Goal: Task Accomplishment & Management: Use online tool/utility

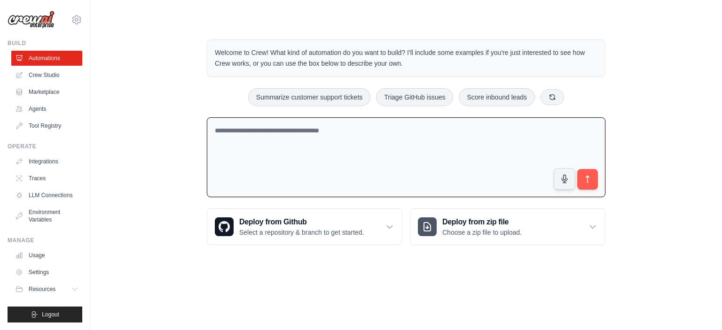
click at [275, 137] on textarea at bounding box center [406, 158] width 399 height 80
click at [338, 145] on textarea at bounding box center [406, 158] width 399 height 80
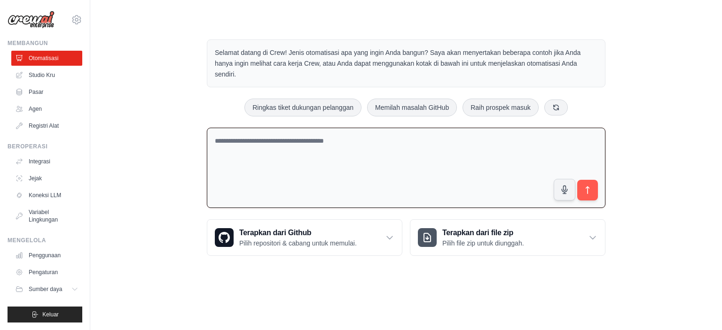
click at [389, 144] on textarea at bounding box center [406, 168] width 399 height 80
type textarea "**********"
click at [589, 191] on icon "submit" at bounding box center [588, 190] width 10 height 10
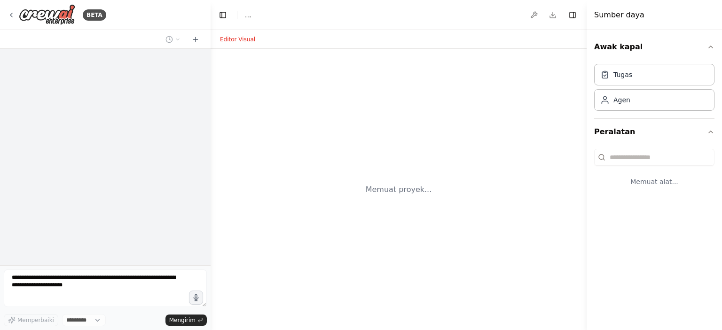
select select "****"
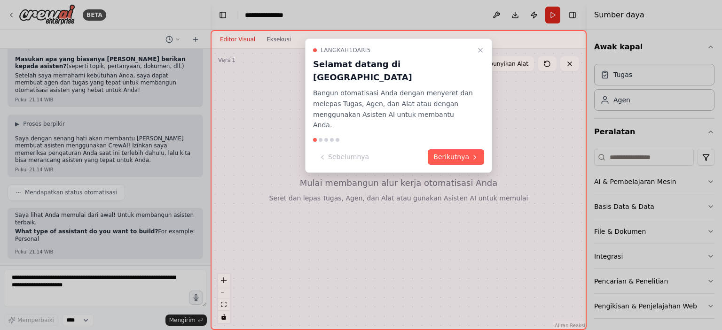
click at [457, 125] on div "Langkah 1 dari 5 Selamat datang di CrewAI Studio Bangun otomatisasi Anda dengan…" at bounding box center [398, 106] width 187 height 134
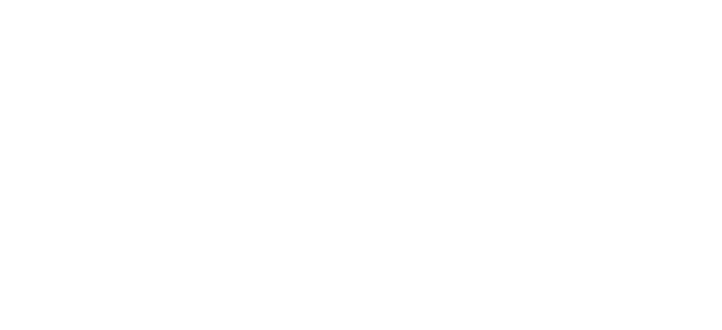
click at [457, 0] on html "Original text Rate this translation Your feedback will be used to help improve …" at bounding box center [361, 0] width 722 height 0
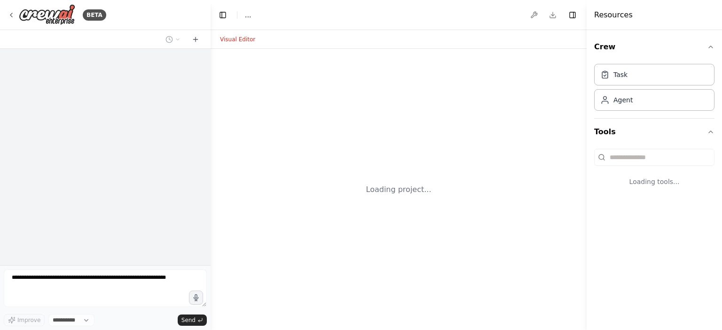
select select "****"
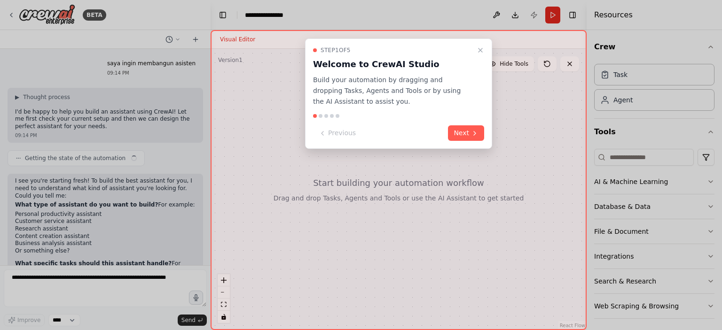
scroll to position [104, 0]
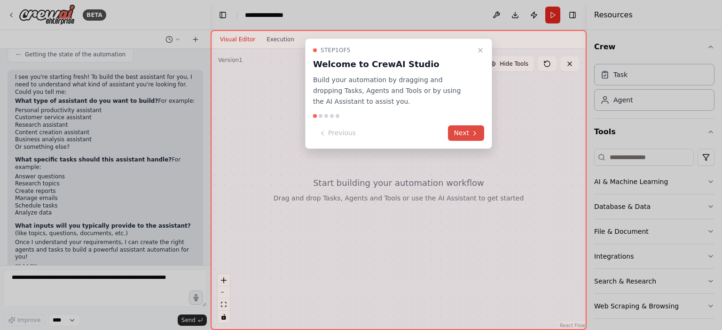
click at [461, 134] on button "Next" at bounding box center [466, 134] width 36 height 16
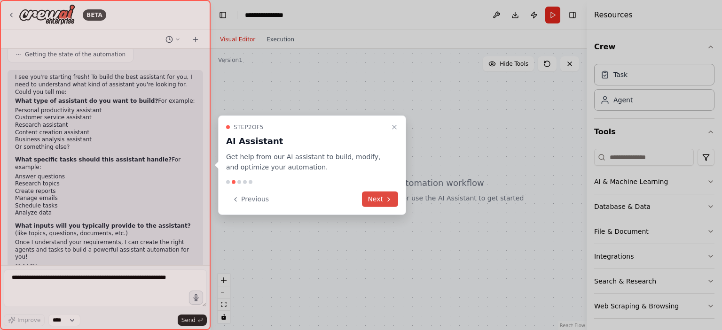
click at [382, 203] on button "Next" at bounding box center [380, 200] width 36 height 16
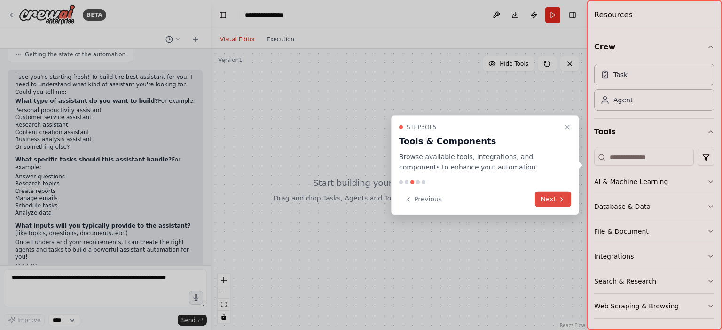
click at [547, 196] on button "Next" at bounding box center [553, 200] width 36 height 16
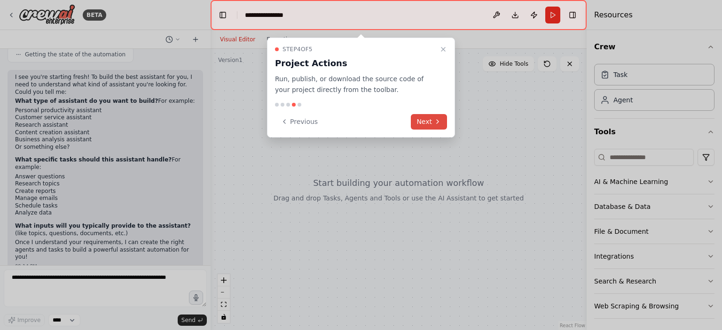
click at [434, 124] on icon at bounding box center [438, 122] width 8 height 8
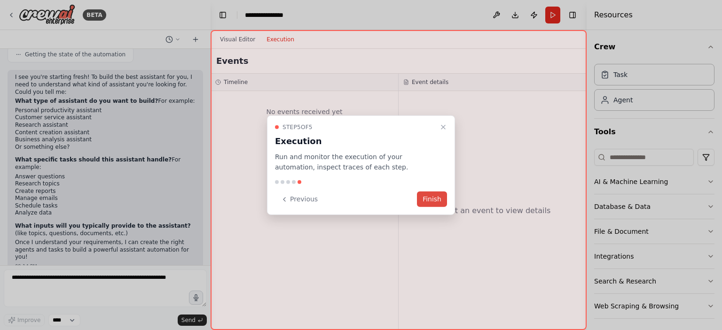
click at [435, 193] on button "Finish" at bounding box center [432, 200] width 30 height 16
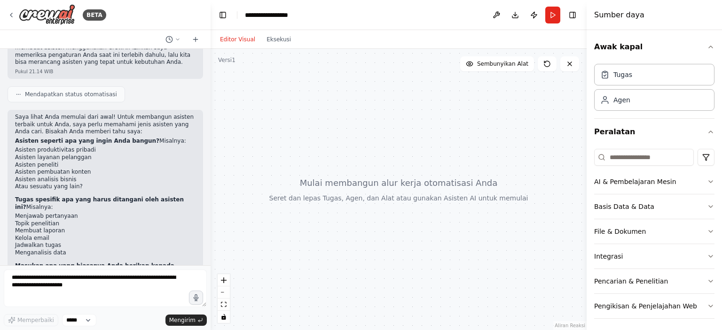
scroll to position [94, 0]
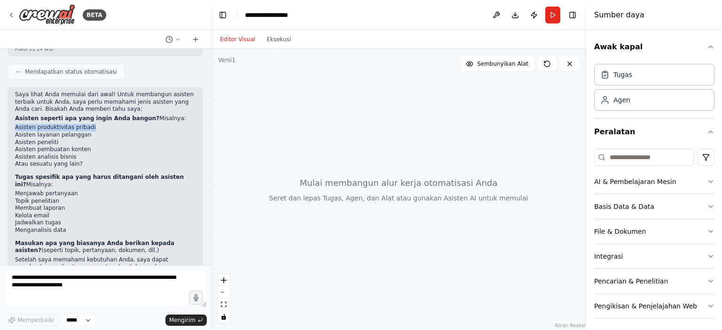
drag, startPoint x: 87, startPoint y: 131, endPoint x: 14, endPoint y: 131, distance: 72.9
click at [14, 131] on div "Saya lihat Anda memulai dari awal! Untuk membangun asisten terbaik untuk Anda, …" at bounding box center [106, 189] width 196 height 204
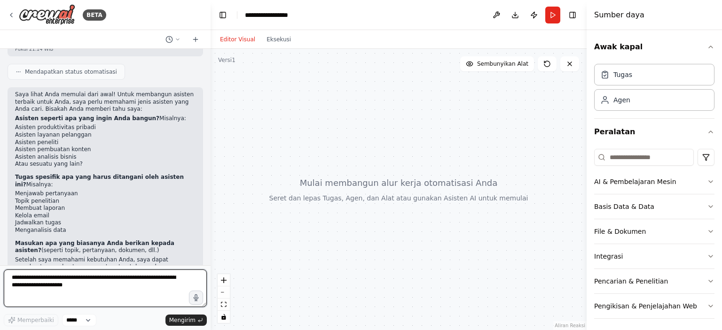
click at [102, 286] on textarea at bounding box center [105, 289] width 203 height 38
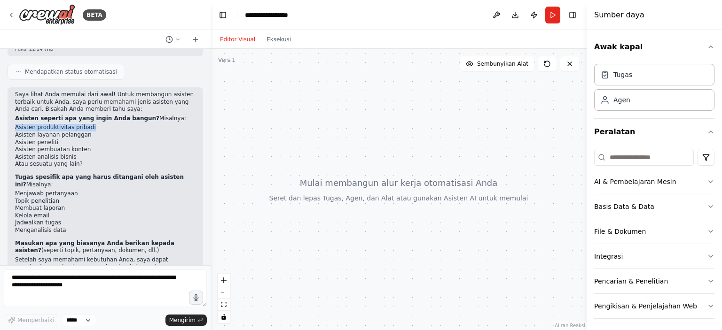
drag, startPoint x: 100, startPoint y: 129, endPoint x: 16, endPoint y: 129, distance: 83.7
click at [16, 129] on li "Asisten produktivitas pribadi" at bounding box center [105, 128] width 181 height 8
copy font "Asisten produktivitas pribadi"
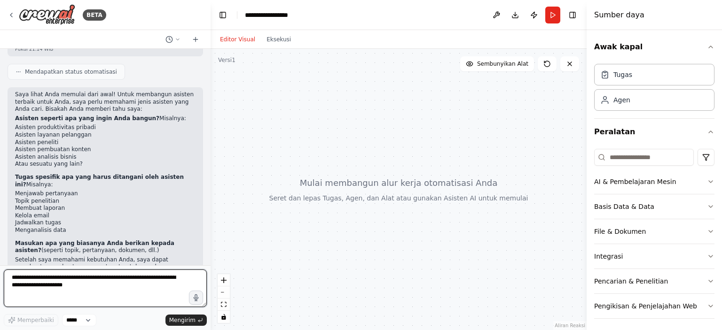
click at [90, 295] on textarea at bounding box center [105, 289] width 203 height 38
paste textarea "**********"
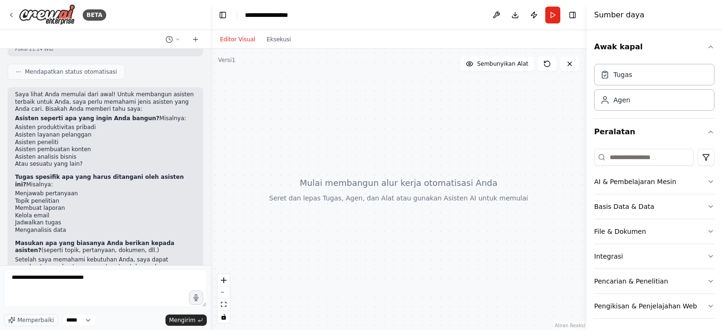
drag, startPoint x: 75, startPoint y: 195, endPoint x: 69, endPoint y: 195, distance: 6.6
click at [69, 195] on li "Menjawab pertanyaan" at bounding box center [105, 194] width 181 height 8
drag, startPoint x: 62, startPoint y: 211, endPoint x: 14, endPoint y: 211, distance: 47.9
click at [14, 211] on div "Saya lihat Anda memulai dari awal! Untuk membangun asisten terbaik untuk Anda, …" at bounding box center [106, 189] width 196 height 204
copy font "Membuat laporan"
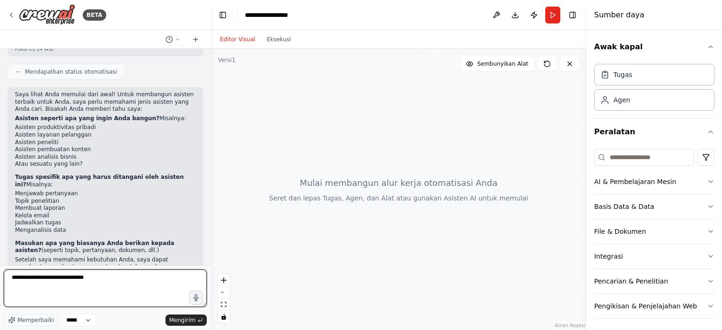
click at [101, 284] on textarea "**********" at bounding box center [105, 289] width 203 height 38
paste textarea "**********"
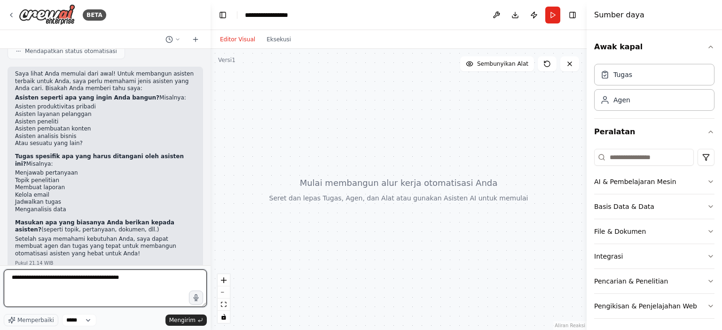
scroll to position [126, 0]
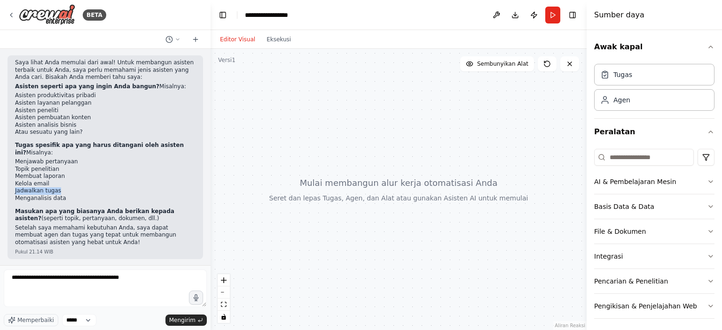
drag, startPoint x: 60, startPoint y: 189, endPoint x: 15, endPoint y: 194, distance: 45.8
click at [15, 194] on div "Saya lihat Anda memulai dari awal! Untuk membangun asisten terbaik untuk Anda, …" at bounding box center [106, 157] width 196 height 204
copy font "Jadwalkan tugas"
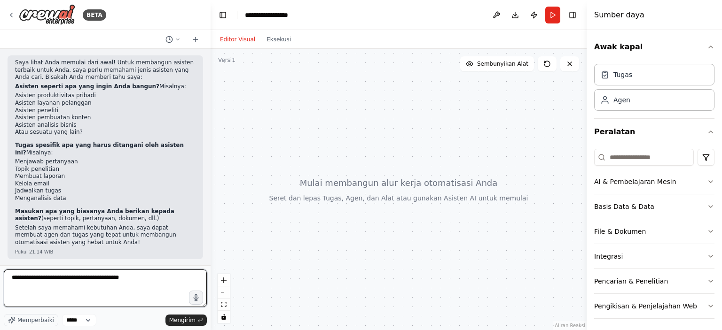
click at [145, 274] on textarea "**********" at bounding box center [105, 289] width 203 height 38
paste textarea "**********"
type textarea "**********"
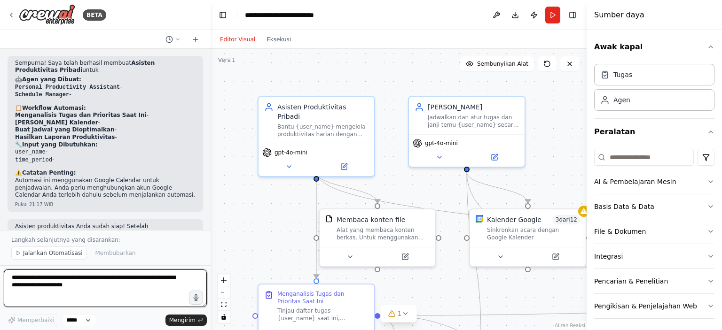
scroll to position [936, 0]
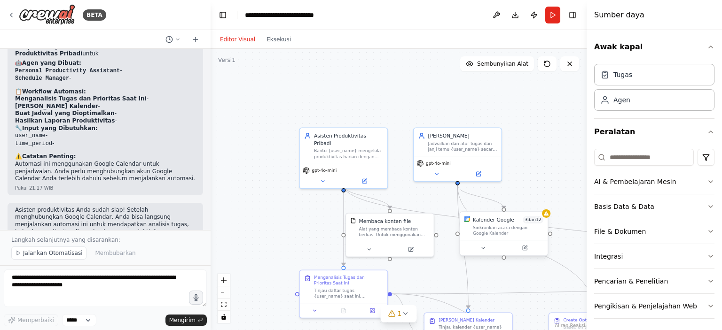
click at [492, 228] on font "Sinkronkan acara dengan Google Kalender" at bounding box center [500, 231] width 55 height 11
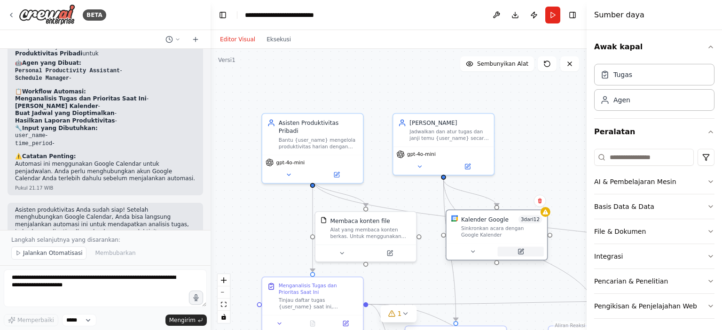
click at [521, 256] on button at bounding box center [520, 252] width 46 height 10
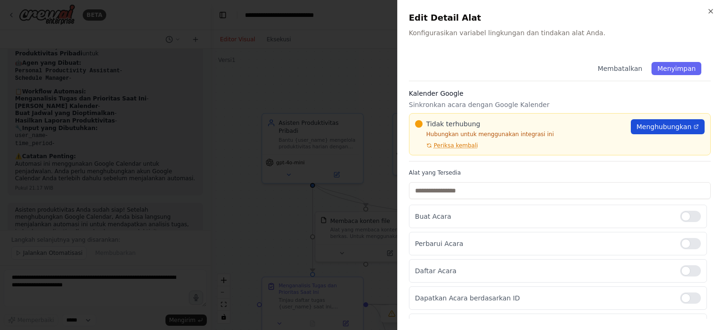
click at [683, 126] on font "Menghubungkan" at bounding box center [663, 127] width 55 height 8
click at [713, 13] on icon "button" at bounding box center [711, 11] width 4 height 4
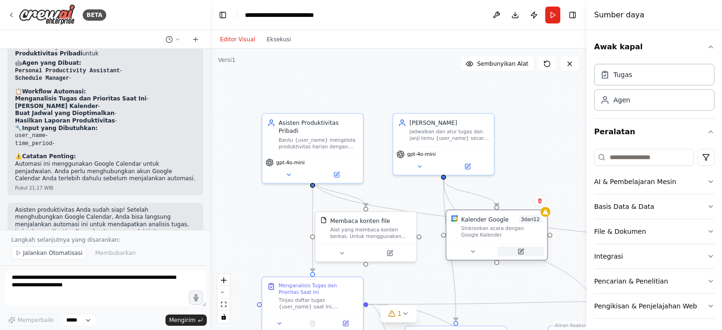
click at [520, 250] on icon at bounding box center [520, 252] width 5 height 5
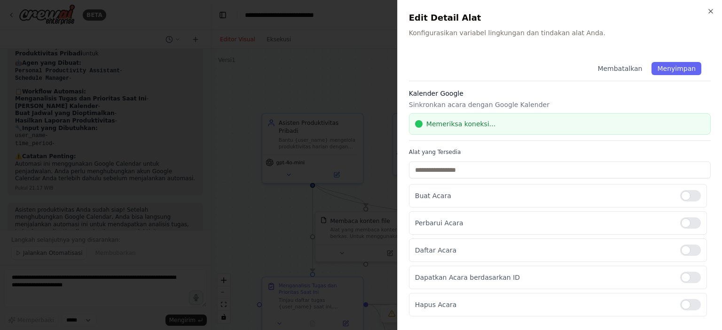
click at [493, 33] on font "Konfigurasikan variabel lingkungan dan tindakan alat Anda." at bounding box center [507, 33] width 196 height 8
click at [671, 70] on font "Menyimpan" at bounding box center [676, 69] width 39 height 8
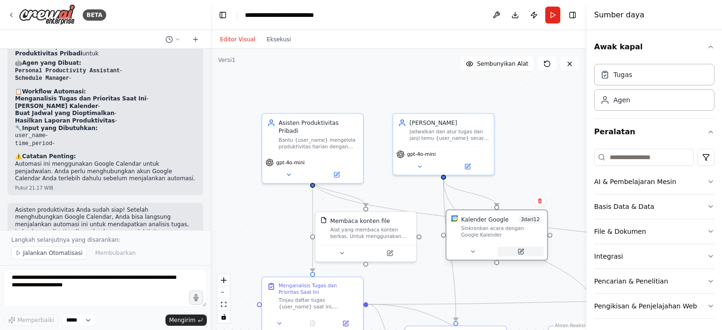
click at [521, 250] on icon at bounding box center [520, 252] width 5 height 5
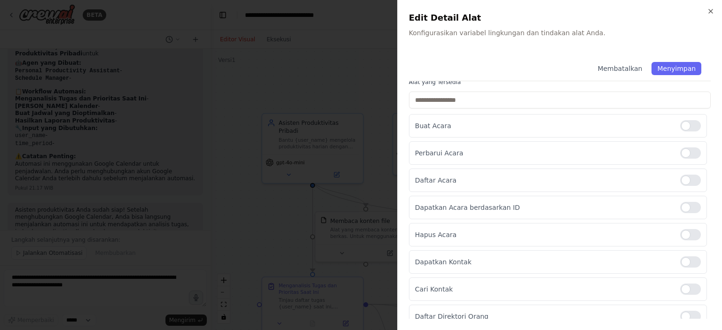
scroll to position [0, 0]
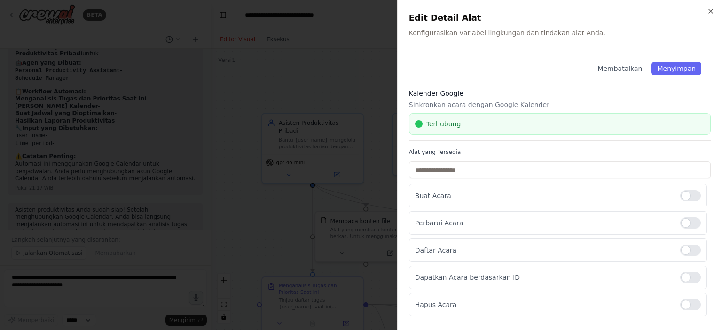
click at [335, 85] on div at bounding box center [361, 165] width 722 height 330
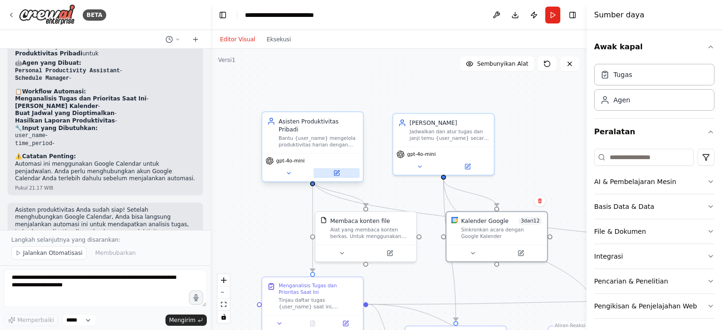
click at [339, 170] on icon at bounding box center [336, 173] width 7 height 7
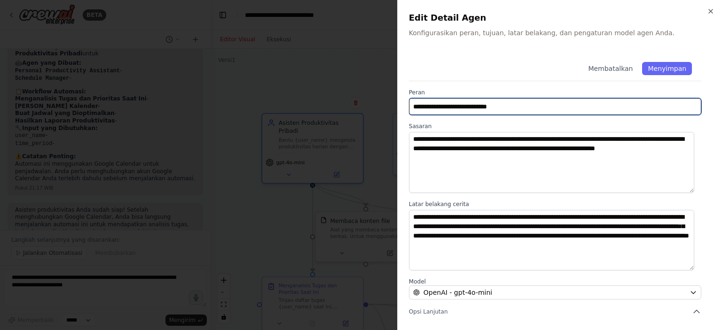
drag, startPoint x: 525, startPoint y: 113, endPoint x: 318, endPoint y: 116, distance: 206.9
click at [318, 116] on body "BETA saya ingin membangun asisten Pukul 21.14 WIB ▶ Proses berpikir Saya dengan…" at bounding box center [361, 165] width 722 height 330
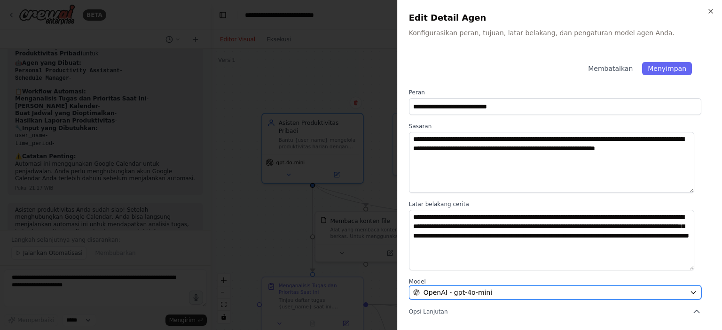
click at [594, 291] on div "OpenAI - gpt-4o-mini" at bounding box center [549, 292] width 273 height 9
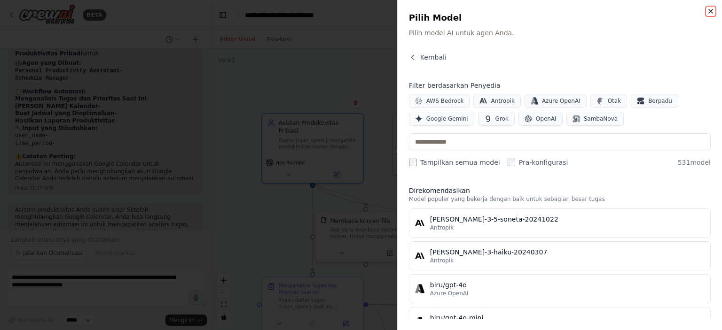
click at [710, 8] on icon "button" at bounding box center [711, 12] width 8 height 8
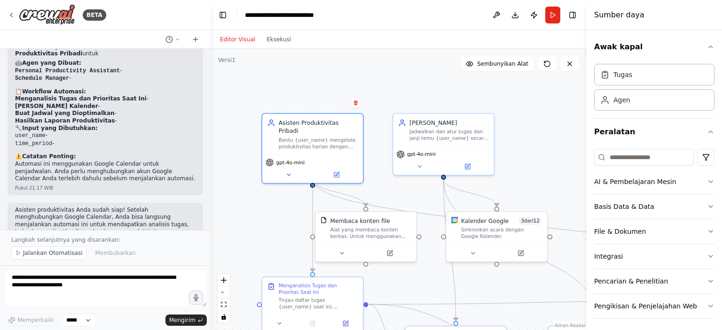
click at [431, 88] on div ".deletable-edge-delete-btn { width: 20px; height: 20px; border: 0px solid #ffff…" at bounding box center [399, 190] width 376 height 282
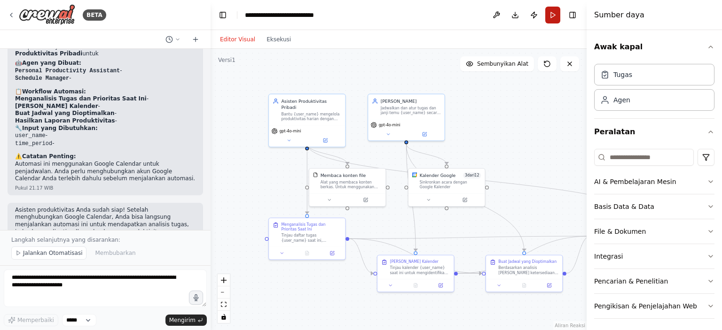
click at [555, 15] on button "Berlari" at bounding box center [552, 15] width 15 height 17
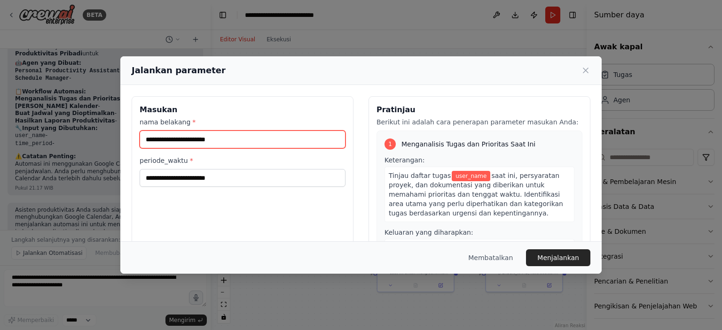
click at [236, 146] on input "nama belakang *" at bounding box center [243, 140] width 206 height 18
click at [267, 142] on input "nama belakang *" at bounding box center [243, 140] width 206 height 18
click at [265, 140] on input "nama belakang *" at bounding box center [243, 140] width 206 height 18
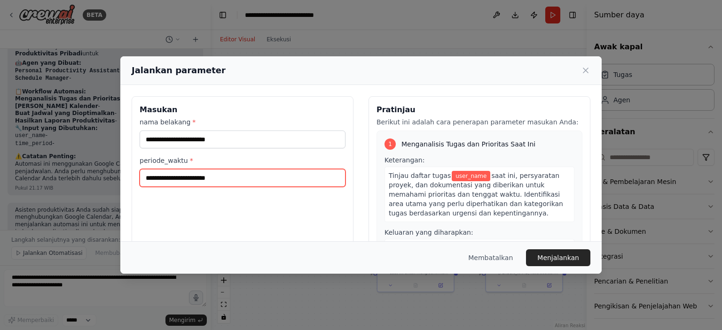
click at [290, 184] on input "periode_waktu *" at bounding box center [243, 178] width 206 height 18
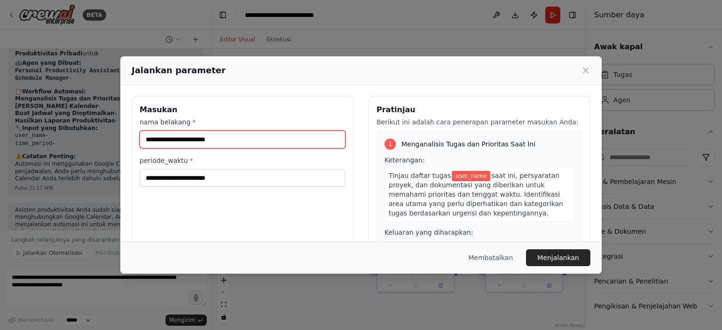
click at [289, 138] on input "nama belakang *" at bounding box center [243, 140] width 206 height 18
type input "*"
type input "*******"
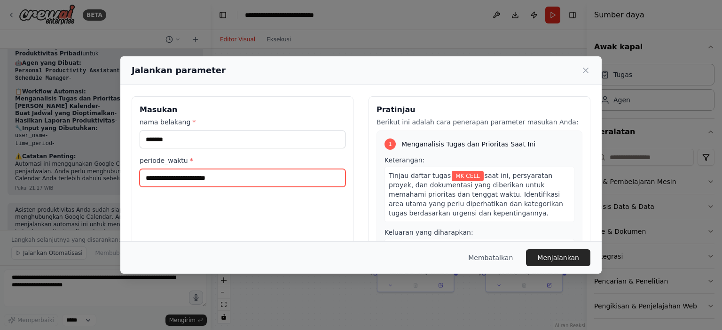
click at [259, 184] on input "periode_waktu *" at bounding box center [243, 178] width 206 height 18
click at [259, 181] on input "periode_waktu *" at bounding box center [243, 178] width 206 height 18
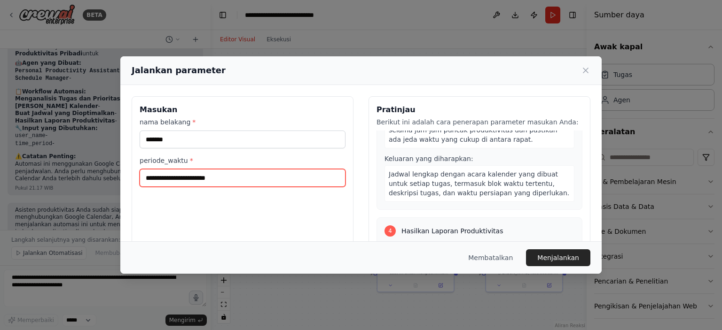
scroll to position [471, 0]
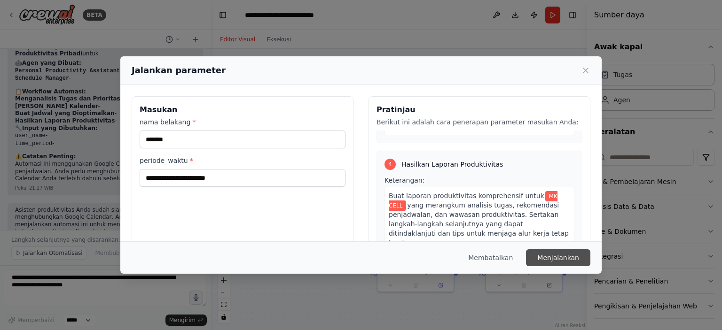
click at [550, 255] on font "Menjalankan" at bounding box center [558, 258] width 42 height 8
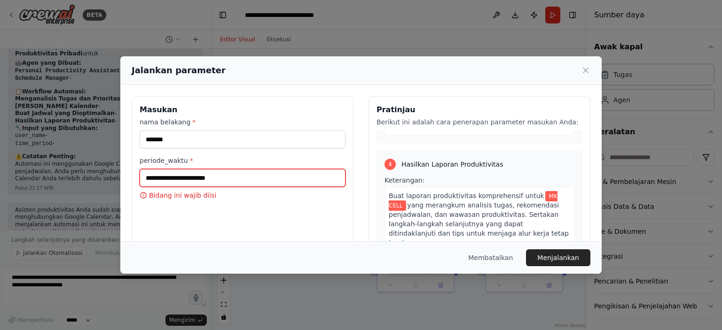
click at [274, 180] on input "periode_waktu *" at bounding box center [243, 178] width 206 height 18
click at [263, 175] on input "periode_waktu *" at bounding box center [243, 178] width 206 height 18
click at [251, 175] on input "periode_waktu *" at bounding box center [243, 178] width 206 height 18
type input "****"
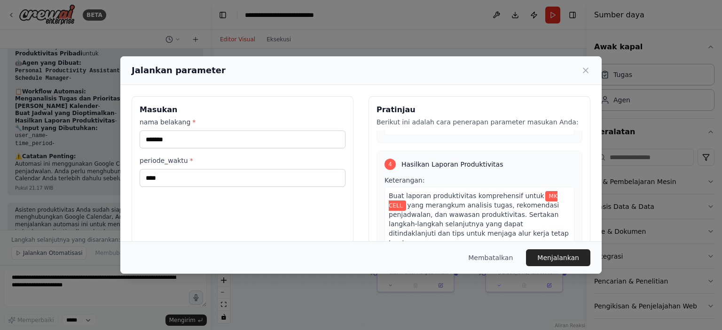
click at [258, 199] on div "Masukan nama belakang * ******* periode_waktu * ****" at bounding box center [243, 207] width 222 height 223
click at [572, 252] on button "Menjalankan" at bounding box center [558, 258] width 64 height 17
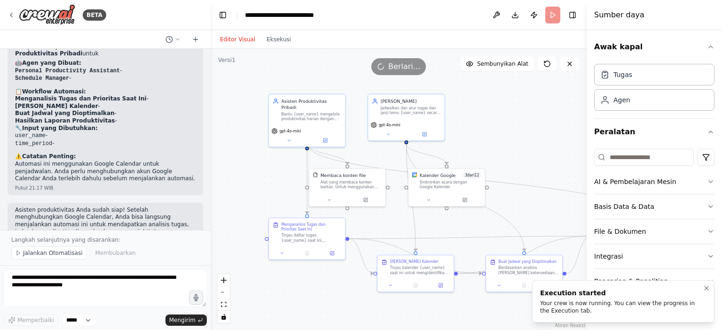
drag, startPoint x: 575, startPoint y: 310, endPoint x: 547, endPoint y: 306, distance: 28.4
click at [547, 306] on div "Your crew is now running. You can view the progress in the Execution tab." at bounding box center [621, 307] width 163 height 15
drag, startPoint x: 538, startPoint y: 300, endPoint x: 590, endPoint y: 317, distance: 54.7
click at [592, 315] on div "Your crew is now running. You can view the progress in the Execution tab." at bounding box center [673, 307] width 163 height 15
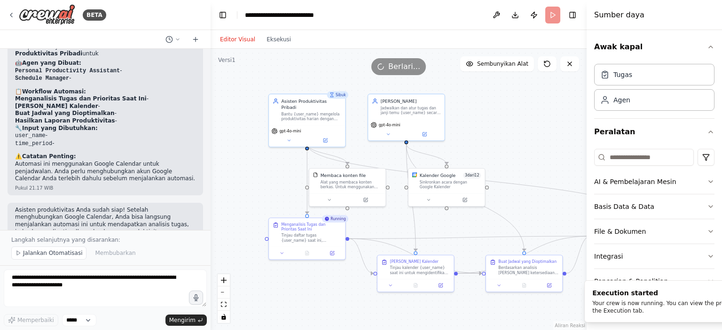
click at [589, 317] on div "BETA saya ingin membangun asisten Pukul 21.14 WIB ▶ Proses berpikir Saya dengan…" at bounding box center [361, 165] width 722 height 330
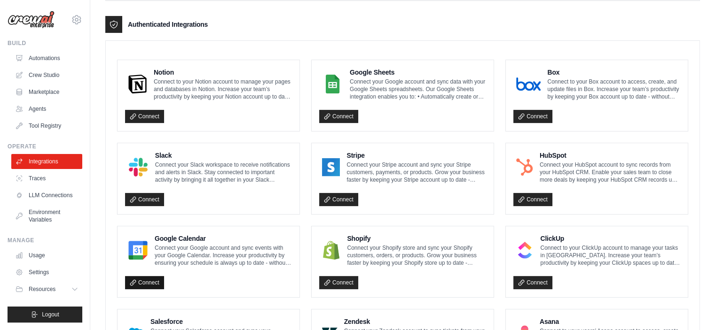
click at [155, 280] on link "Connect" at bounding box center [144, 282] width 39 height 13
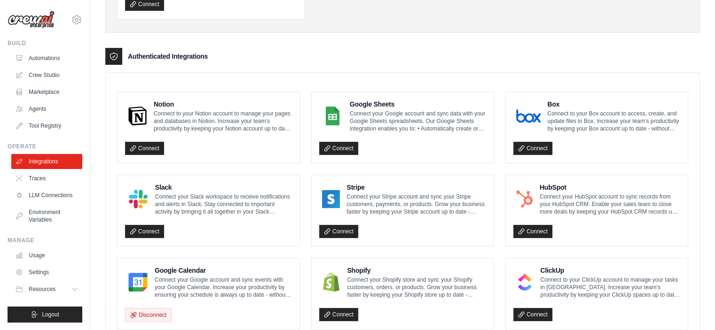
click at [132, 283] on img at bounding box center [138, 282] width 20 height 19
click at [147, 284] on img at bounding box center [138, 282] width 20 height 19
click at [60, 192] on link "LLM Connections" at bounding box center [47, 195] width 71 height 15
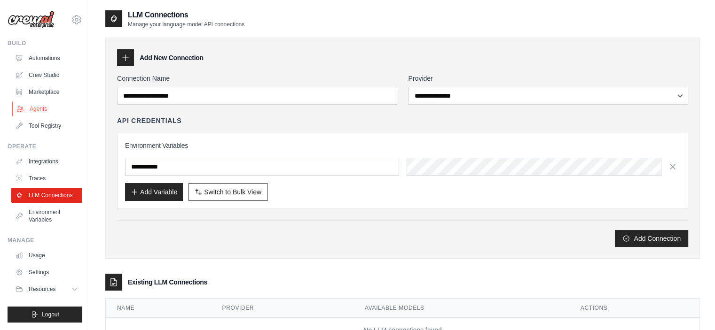
click at [63, 112] on link "Agents" at bounding box center [47, 109] width 71 height 15
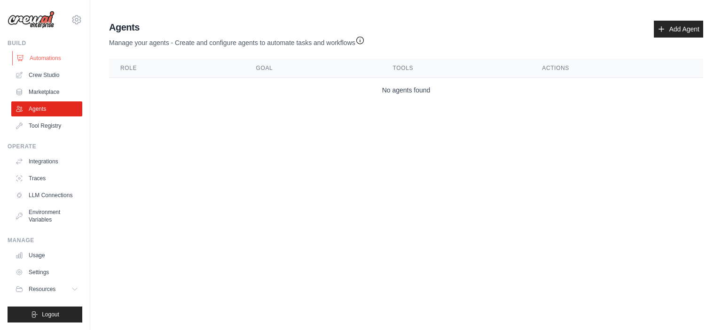
click at [46, 61] on link "Automations" at bounding box center [47, 58] width 71 height 15
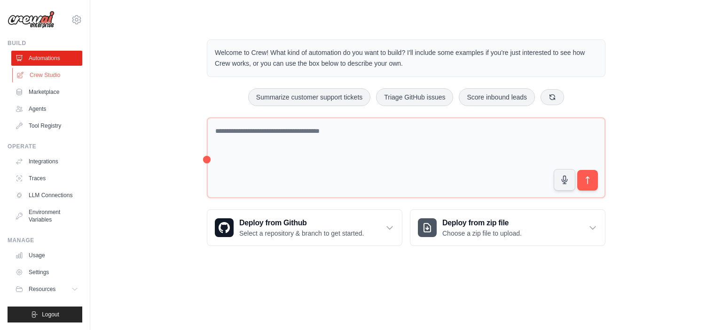
click at [55, 78] on link "Crew Studio" at bounding box center [47, 75] width 71 height 15
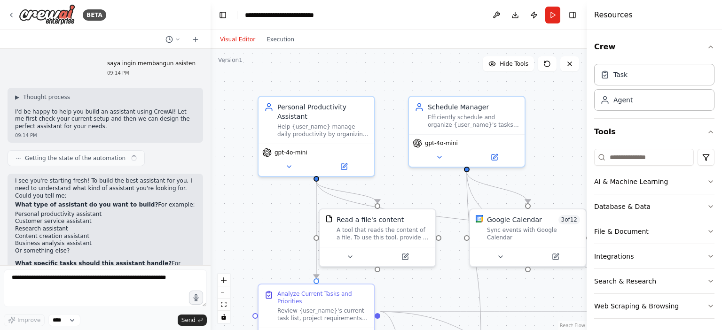
scroll to position [930, 0]
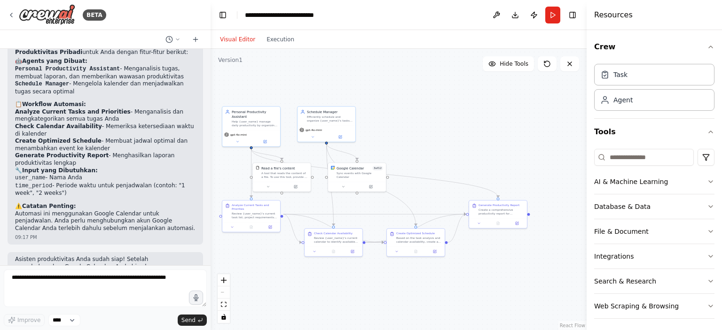
drag, startPoint x: 539, startPoint y: 192, endPoint x: 355, endPoint y: 199, distance: 183.5
click at [355, 199] on div ".deletable-edge-delete-btn { width: 20px; height: 20px; border: 0px solid #ffff…" at bounding box center [399, 190] width 376 height 282
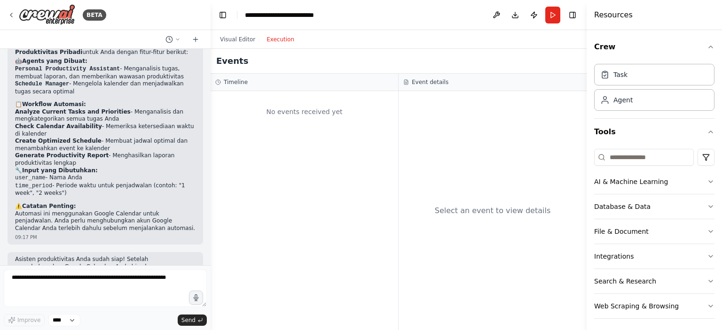
click at [264, 40] on button "Execution" at bounding box center [280, 39] width 39 height 11
click at [550, 16] on button "Run" at bounding box center [552, 15] width 15 height 17
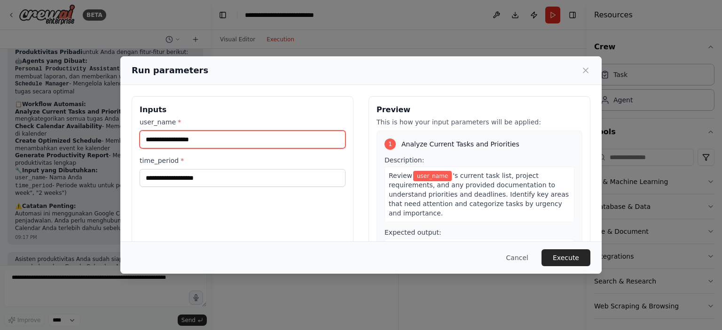
click at [280, 145] on input "user_name *" at bounding box center [243, 140] width 206 height 18
type input "*"
type input "*******"
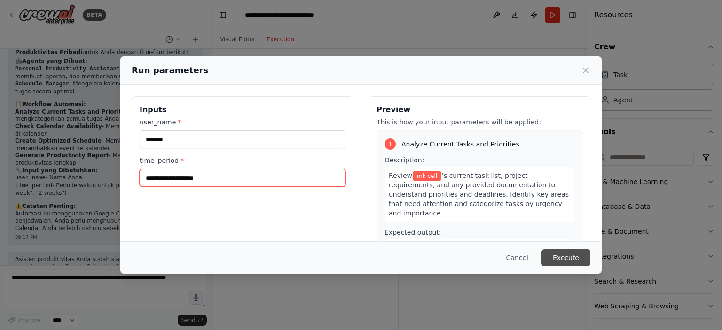
type input "*"
type input "*****"
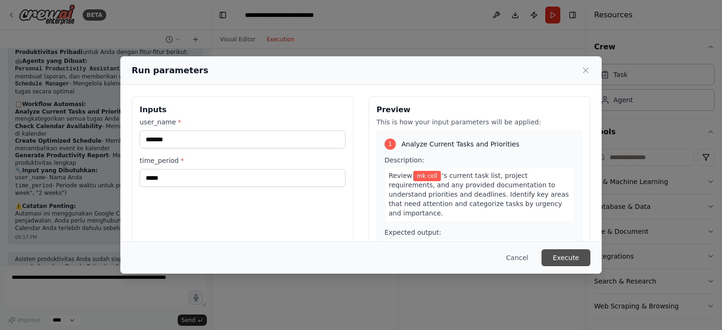
click at [577, 264] on button "Execute" at bounding box center [566, 258] width 49 height 17
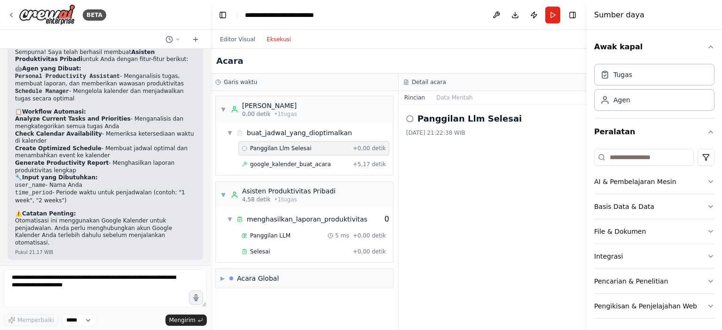
scroll to position [952, 0]
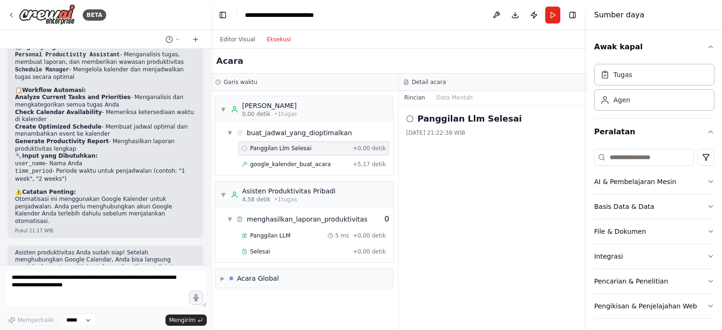
click at [411, 117] on icon at bounding box center [410, 119] width 8 height 8
click at [408, 117] on icon at bounding box center [410, 119] width 8 height 8
click at [441, 112] on h2 "Panggilan Llm Selesai" at bounding box center [469, 118] width 104 height 13
click at [450, 99] on font "Data Mentah" at bounding box center [454, 97] width 36 height 7
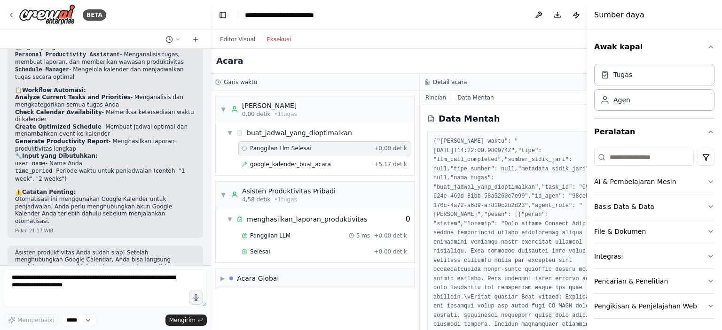
click at [425, 97] on font "Rincian" at bounding box center [435, 97] width 21 height 7
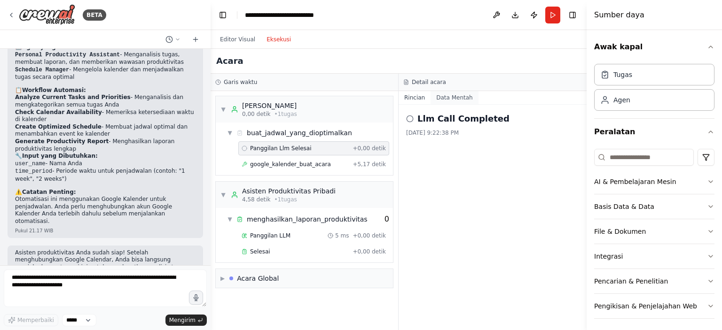
click at [442, 97] on font "Data Mentah" at bounding box center [454, 97] width 36 height 7
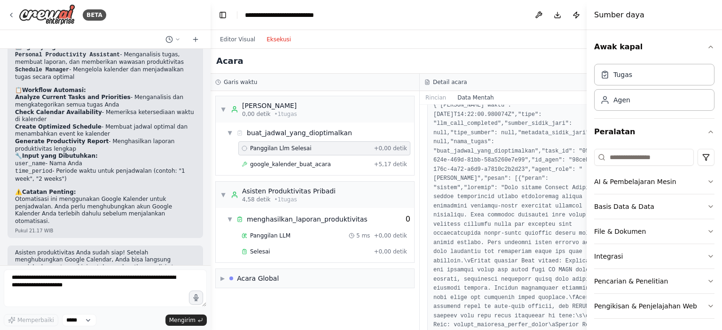
scroll to position [0, 0]
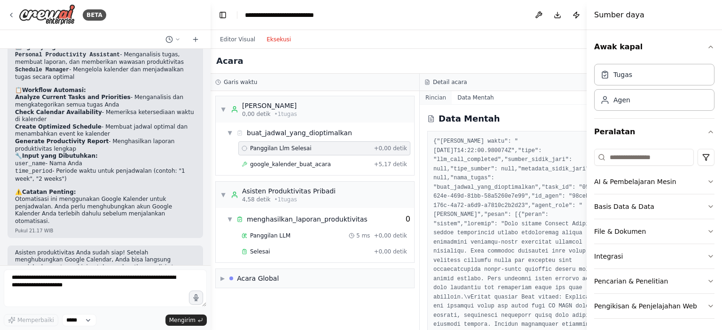
click at [425, 95] on font "Rincian" at bounding box center [435, 97] width 21 height 7
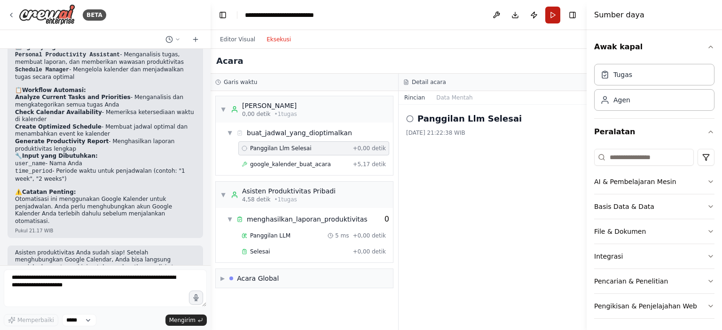
click at [550, 17] on button "Berlari" at bounding box center [552, 15] width 15 height 17
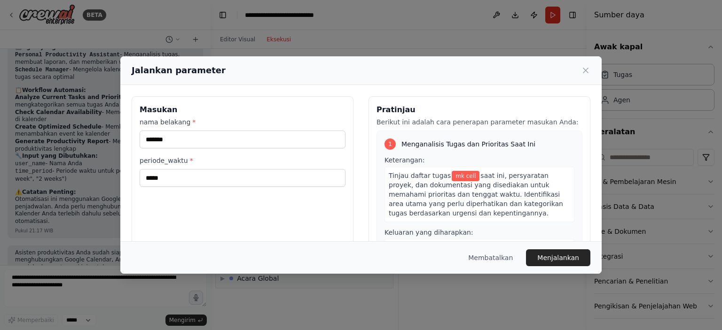
scroll to position [47, 0]
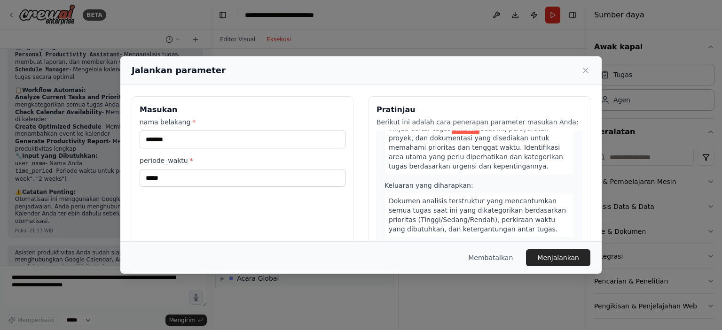
click at [456, 172] on div "Tinjau daftar tugas mk cell saat ini, persyaratan proyek, dan dokumentasi yang …" at bounding box center [480, 147] width 190 height 55
click at [484, 161] on div "Tinjau daftar tugas mk cell saat ini, persyaratan proyek, dan dokumentasi yang …" at bounding box center [480, 147] width 190 height 55
click at [484, 165] on div "Tinjau daftar tugas mk cell saat ini, persyaratan proyek, dan dokumentasi yang …" at bounding box center [480, 147] width 190 height 55
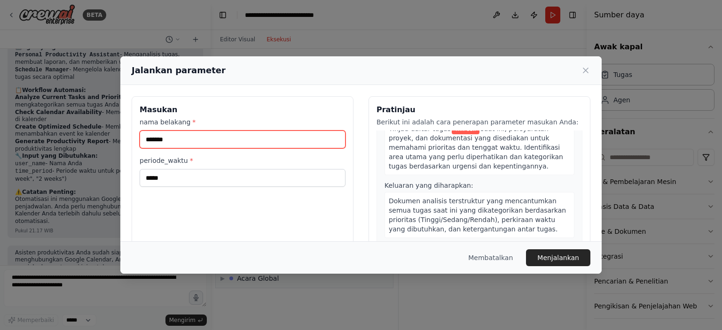
click at [195, 147] on input "*******" at bounding box center [243, 140] width 206 height 18
drag, startPoint x: 217, startPoint y: 145, endPoint x: 182, endPoint y: 144, distance: 34.8
click at [182, 144] on input "*******" at bounding box center [243, 140] width 206 height 18
drag, startPoint x: 213, startPoint y: 142, endPoint x: 46, endPoint y: 142, distance: 167.3
click at [46, 142] on div "Jalankan parameter Masukan nama belakang * ******* periode_waktu * ***** Pratin…" at bounding box center [361, 165] width 722 height 330
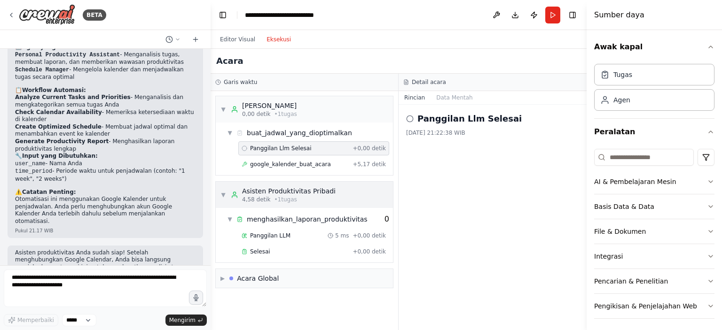
click at [223, 194] on font "▼" at bounding box center [223, 195] width 4 height 7
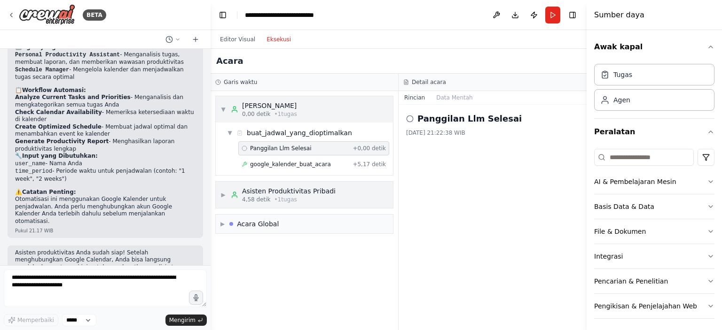
click at [226, 112] on span "▼" at bounding box center [223, 110] width 6 height 8
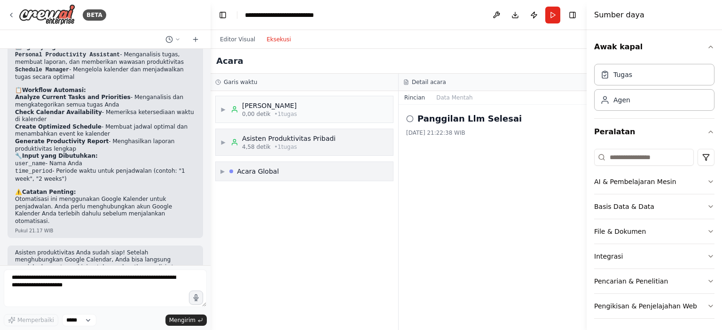
click at [225, 174] on font "▶" at bounding box center [222, 171] width 4 height 7
click at [226, 186] on div "Peluncuran Kru Selesai" at bounding box center [305, 192] width 170 height 14
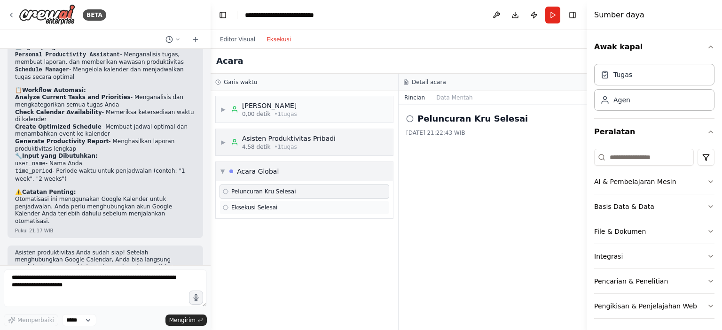
click at [227, 205] on icon at bounding box center [226, 208] width 6 height 6
click at [231, 204] on font "Eksekusi Selesai" at bounding box center [254, 207] width 46 height 7
click at [226, 205] on icon at bounding box center [226, 208] width 6 height 6
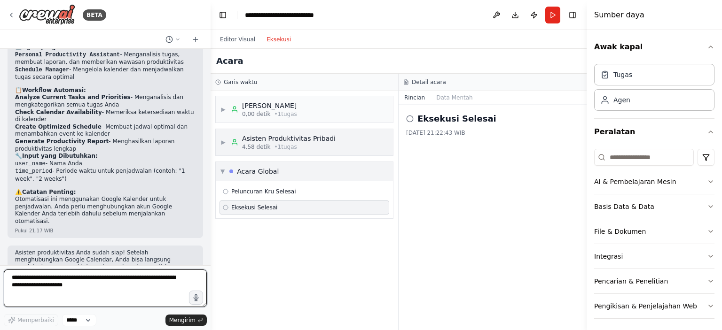
click at [107, 283] on textarea at bounding box center [105, 289] width 203 height 38
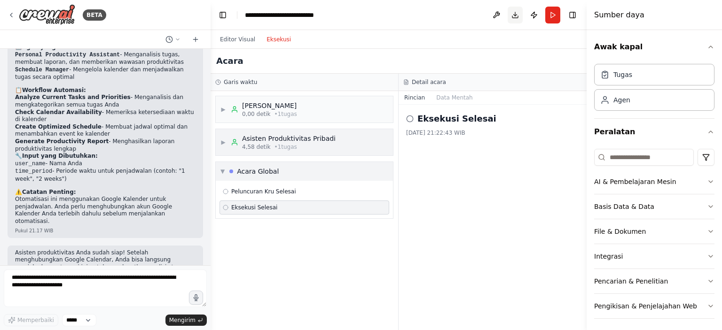
click at [512, 21] on button "Unduh" at bounding box center [515, 15] width 15 height 17
click at [678, 118] on div "Tugas Agen" at bounding box center [654, 89] width 120 height 58
click at [496, 17] on button at bounding box center [496, 15] width 15 height 17
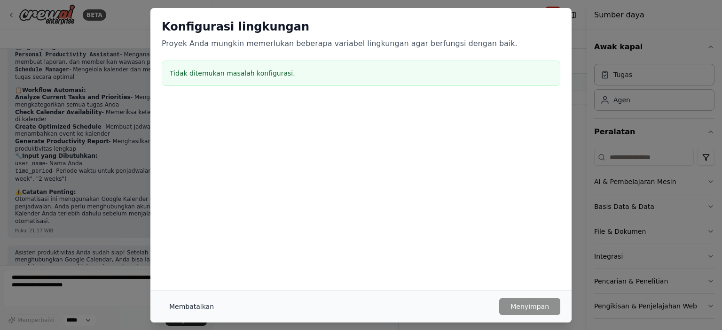
click at [199, 313] on button "Membatalkan" at bounding box center [192, 306] width 60 height 17
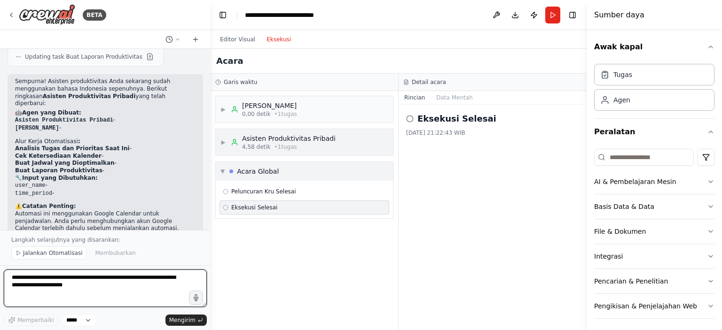
scroll to position [1623, 0]
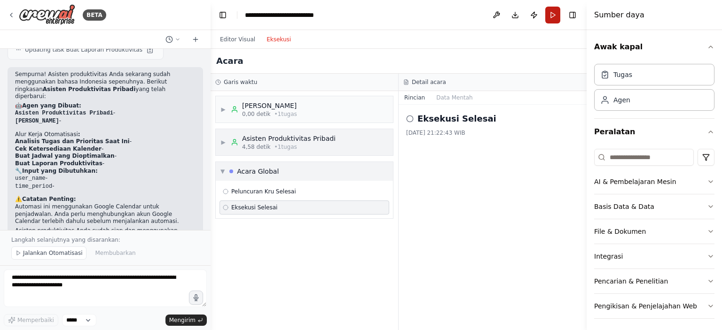
click at [548, 14] on button "Berlari" at bounding box center [552, 15] width 15 height 17
click at [236, 41] on font "Editor Visual" at bounding box center [237, 39] width 35 height 7
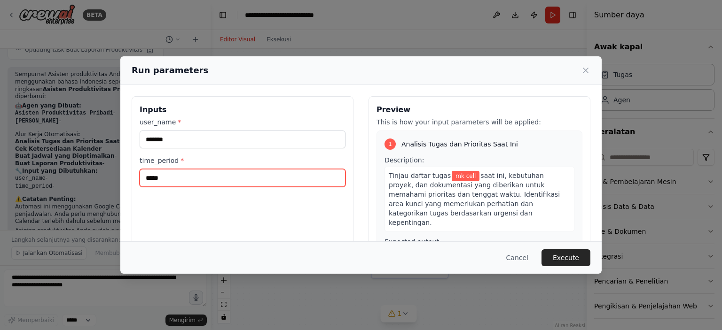
drag, startPoint x: 185, startPoint y: 176, endPoint x: 102, endPoint y: 178, distance: 82.3
click at [102, 178] on div "Run parameters Inputs user_name * ******* time_period * ***** Preview This is h…" at bounding box center [361, 165] width 722 height 330
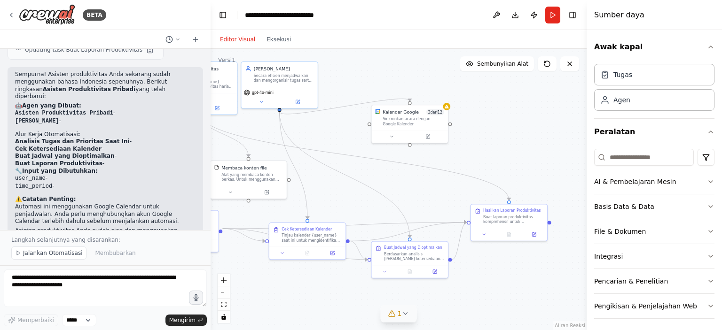
click at [404, 321] on button "1" at bounding box center [399, 314] width 36 height 17
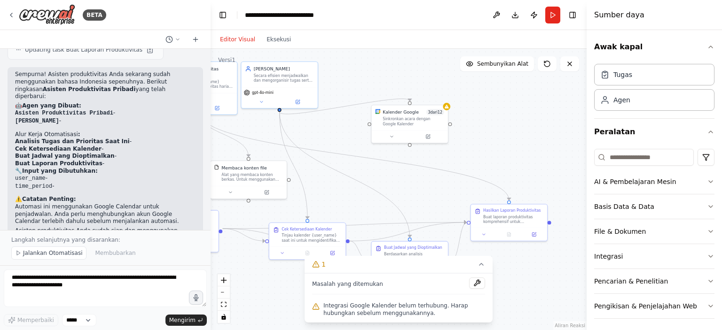
click at [384, 303] on font "Integrasi Google Kalender belum terhubung. Harap hubungkan sebelum menggunakann…" at bounding box center [395, 310] width 145 height 14
click at [479, 291] on div "Masalah yang ditemukan" at bounding box center [398, 286] width 173 height 17
click at [479, 287] on button at bounding box center [477, 283] width 16 height 11
click at [435, 137] on button at bounding box center [427, 136] width 35 height 8
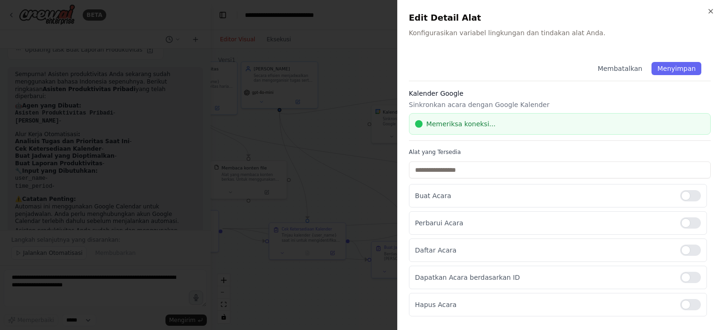
click at [336, 120] on div at bounding box center [361, 165] width 722 height 330
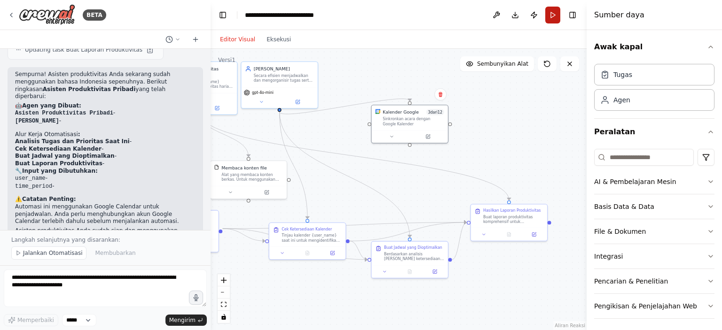
click at [557, 20] on button "Berlari" at bounding box center [552, 15] width 15 height 17
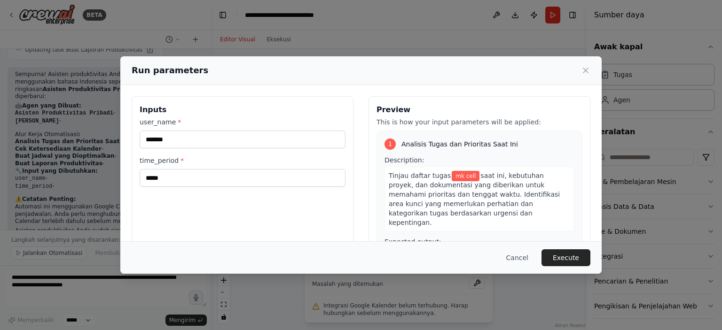
click at [474, 283] on div "Run parameters Inputs user_name * ******* time_period * ***** Preview This is h…" at bounding box center [361, 165] width 722 height 330
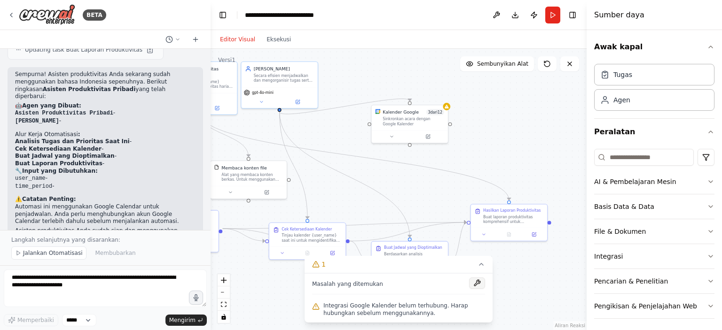
click at [480, 283] on button at bounding box center [477, 283] width 16 height 11
click at [439, 116] on div "Sinkronkan acara dengan Google Kalender" at bounding box center [414, 120] width 62 height 10
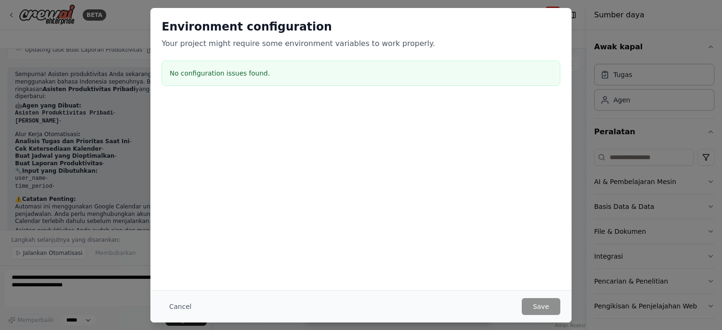
click at [428, 134] on div at bounding box center [360, 148] width 421 height 94
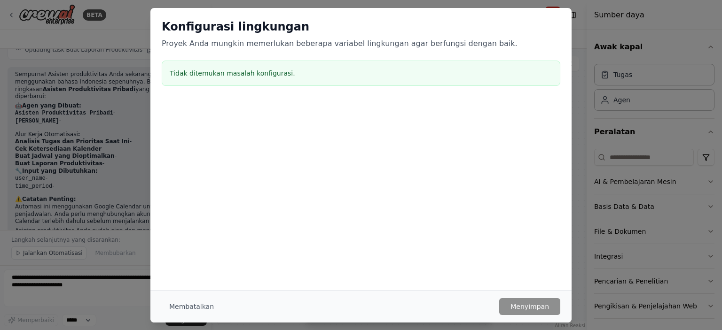
click at [587, 242] on div "Konfigurasi lingkungan Proyek Anda mungkin memerlukan beberapa variabel lingkun…" at bounding box center [361, 165] width 722 height 330
click at [612, 81] on div "Konfigurasi lingkungan Proyek Anda mungkin memerlukan beberapa variabel lingkun…" at bounding box center [361, 165] width 722 height 330
click at [165, 308] on button "Membatalkan" at bounding box center [192, 306] width 60 height 17
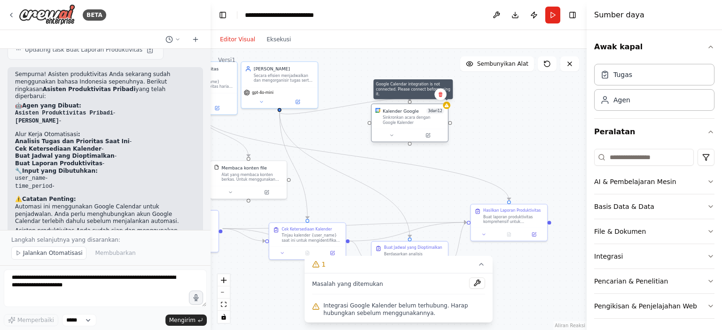
click at [447, 105] on icon at bounding box center [447, 105] width 4 height 4
click at [447, 110] on div "Kalender Google 3 dari 12 Sinkronkan acara dengan Google Kalender" at bounding box center [410, 116] width 76 height 25
click at [433, 137] on button at bounding box center [427, 136] width 35 height 8
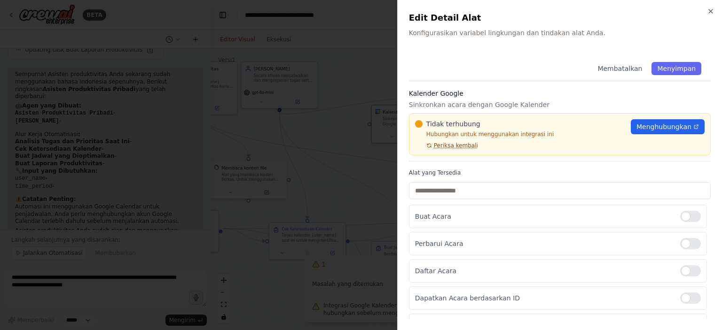
click at [461, 146] on font "Periksa kembali" at bounding box center [456, 145] width 44 height 7
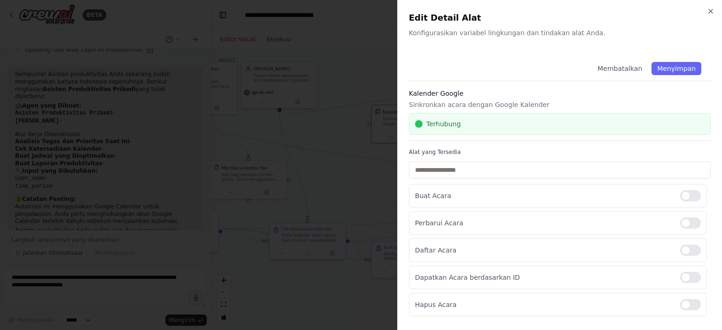
click at [361, 80] on div at bounding box center [361, 165] width 722 height 330
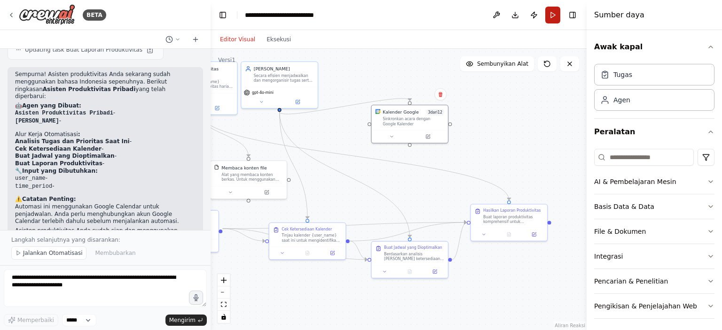
click at [555, 21] on button "Berlari" at bounding box center [552, 15] width 15 height 17
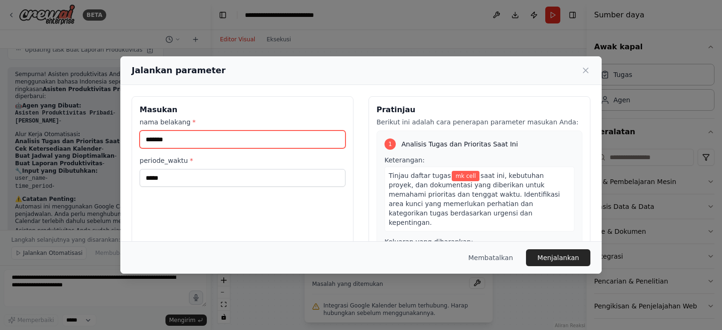
click at [267, 148] on input "*******" at bounding box center [243, 140] width 206 height 18
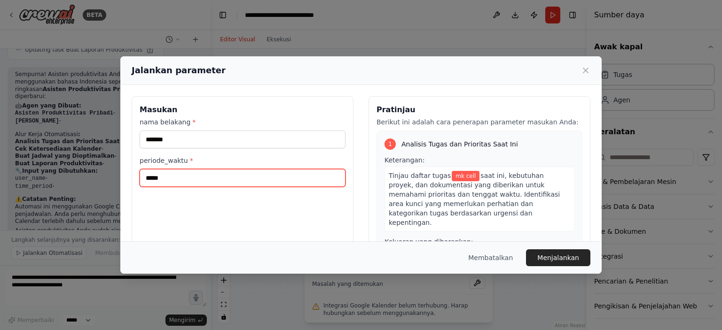
drag, startPoint x: 203, startPoint y: 180, endPoint x: 85, endPoint y: 178, distance: 118.0
click at [85, 179] on div "Jalankan parameter Masukan nama belakang * ******* periode_waktu * ***** Pratin…" at bounding box center [361, 165] width 722 height 330
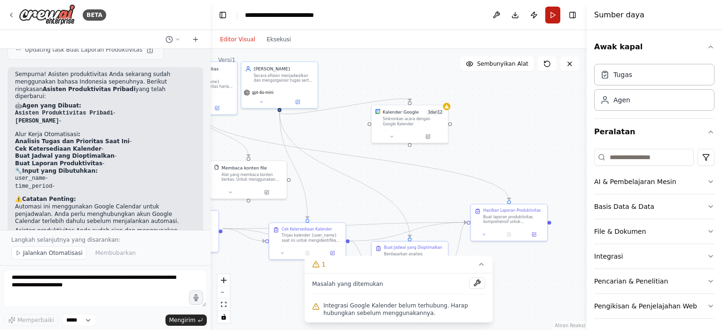
click at [557, 18] on button "Berlari" at bounding box center [552, 15] width 15 height 17
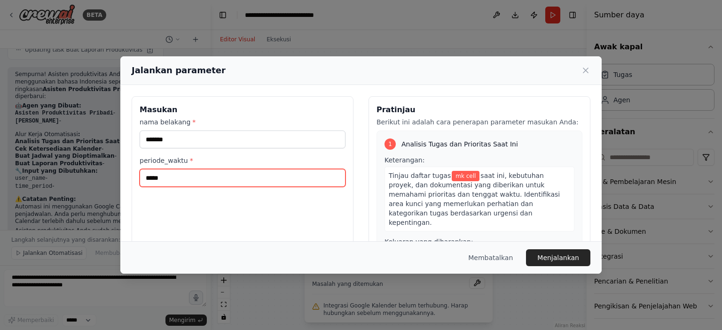
click at [216, 182] on input "*****" at bounding box center [243, 178] width 206 height 18
type input "*"
type input "**********"
click at [553, 252] on button "Menjalankan" at bounding box center [558, 258] width 64 height 17
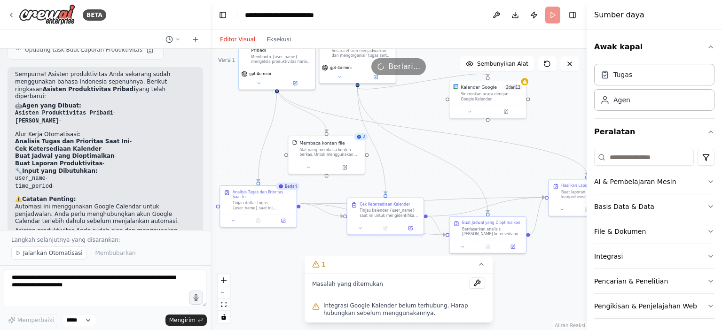
drag, startPoint x: 349, startPoint y: 130, endPoint x: 427, endPoint y: 105, distance: 81.9
click at [427, 105] on div ".deletable-edge-delete-btn { width: 20px; height: 20px; border: 0px solid #ffff…" at bounding box center [399, 190] width 376 height 282
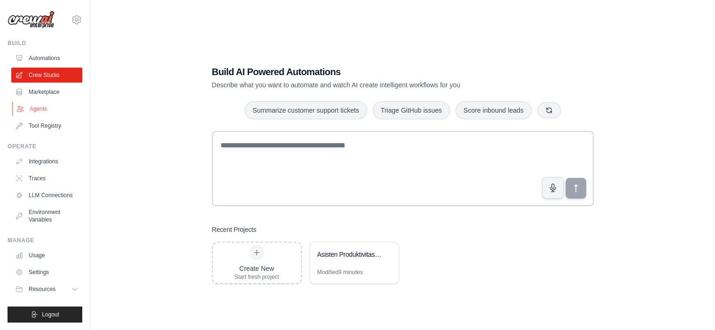
click at [37, 114] on link "Agents" at bounding box center [47, 109] width 71 height 15
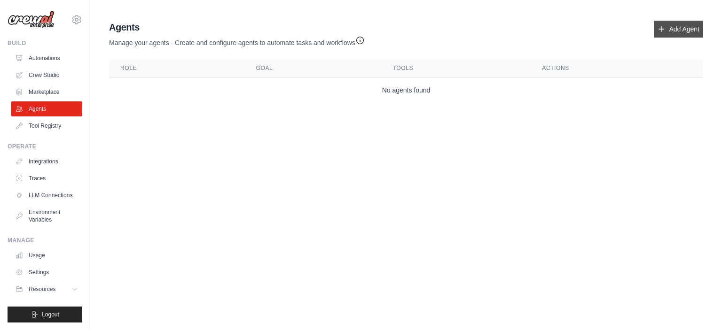
click at [688, 26] on link "Add Agent" at bounding box center [678, 29] width 49 height 17
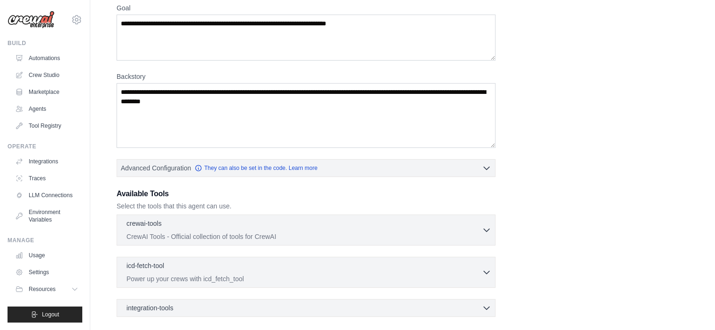
scroll to position [172, 0]
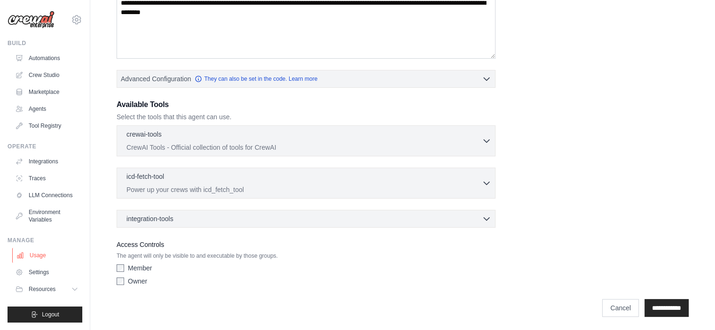
click at [38, 251] on link "Usage" at bounding box center [47, 255] width 71 height 15
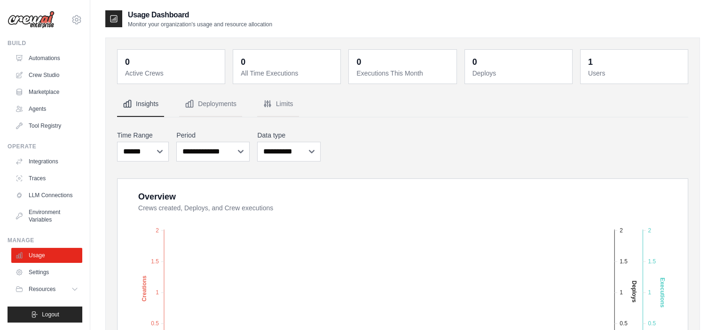
click at [59, 47] on div "Build Automations Crew Studio Marketplace Agents" at bounding box center [45, 86] width 75 height 94
click at [55, 62] on link "Automations" at bounding box center [47, 58] width 71 height 15
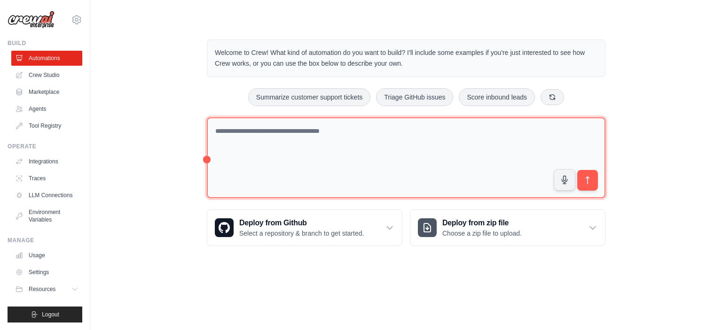
click at [432, 163] on textarea at bounding box center [406, 158] width 399 height 81
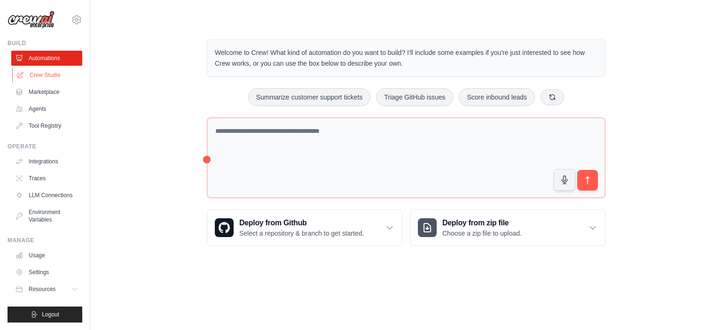
click at [66, 77] on link "Crew Studio" at bounding box center [47, 75] width 71 height 15
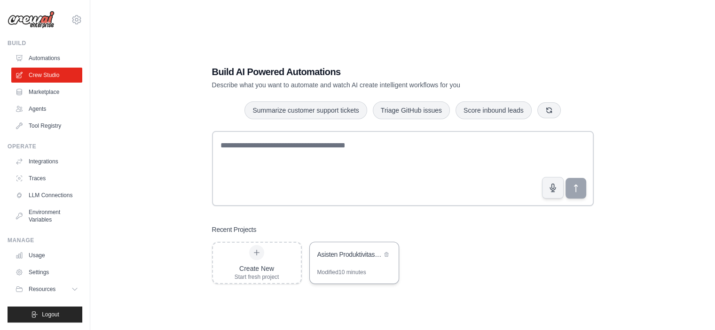
click at [373, 263] on div "Asisten Produktivitas Pribadi" at bounding box center [354, 256] width 89 height 26
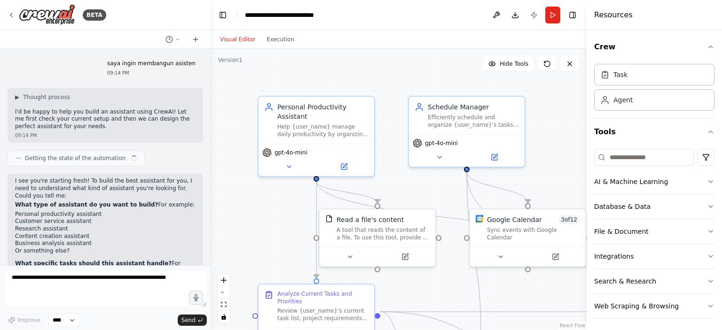
scroll to position [930, 0]
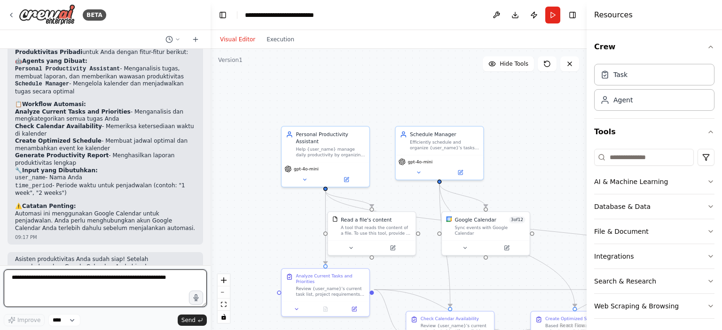
click at [168, 285] on textarea at bounding box center [105, 289] width 203 height 38
type textarea "**********"
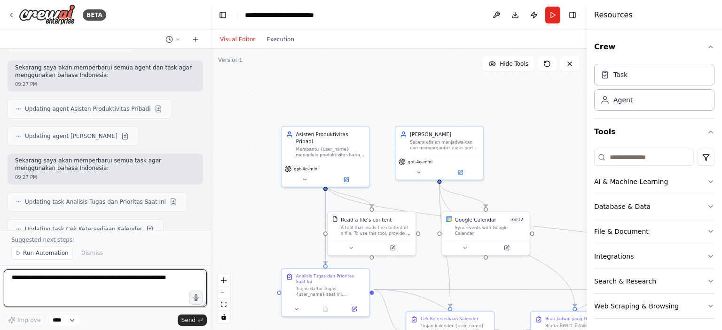
scroll to position [1464, 0]
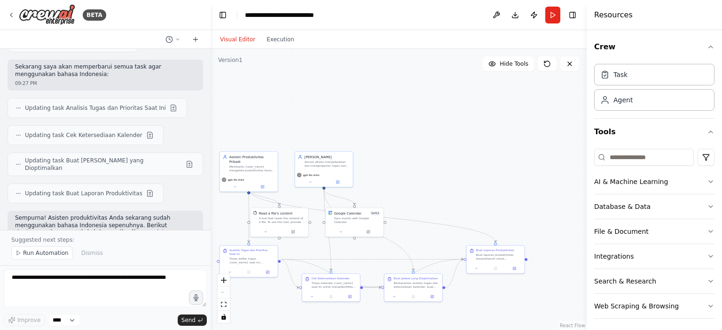
drag, startPoint x: 553, startPoint y: 253, endPoint x: 503, endPoint y: 250, distance: 50.8
click at [503, 251] on div ".deletable-edge-delete-btn { width: 20px; height: 20px; border: 0px solid #ffff…" at bounding box center [399, 190] width 376 height 282
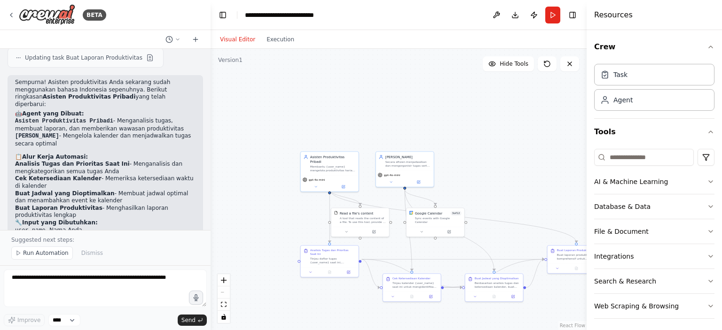
scroll to position [1652, 0]
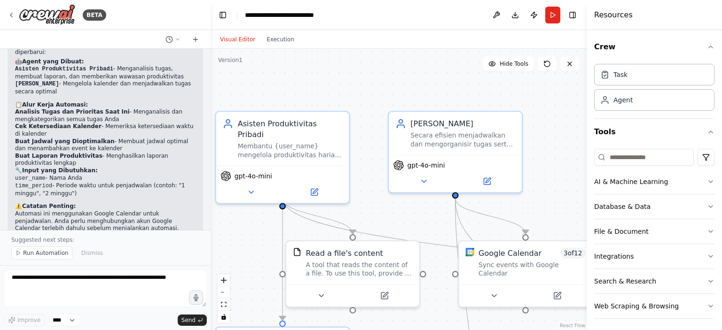
drag, startPoint x: 237, startPoint y: 219, endPoint x: 246, endPoint y: 219, distance: 8.9
click at [246, 219] on div ".deletable-edge-delete-btn { width: 20px; height: 20px; border: 0px solid #ffff…" at bounding box center [399, 190] width 376 height 282
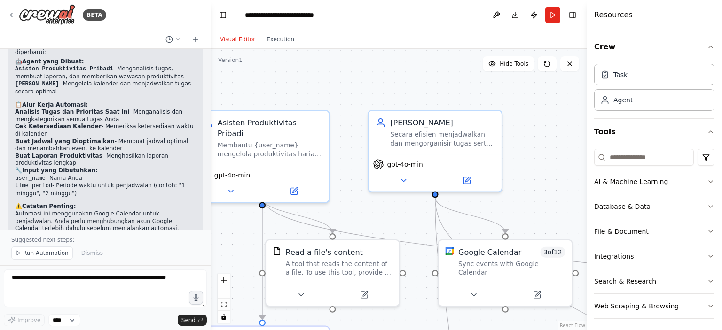
drag, startPoint x: 428, startPoint y: 198, endPoint x: 410, endPoint y: 197, distance: 18.4
click at [410, 197] on div ".deletable-edge-delete-btn { width: 20px; height: 20px; border: 0px solid #ffff…" at bounding box center [399, 190] width 376 height 282
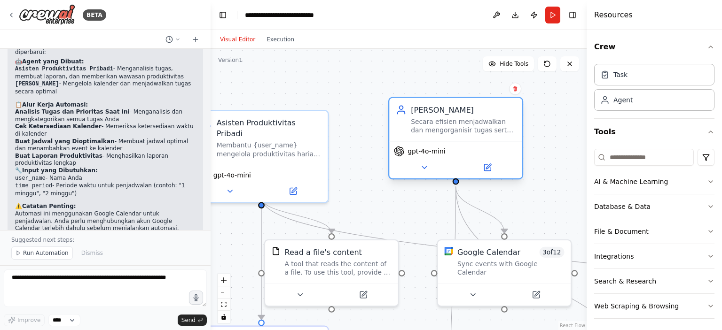
drag, startPoint x: 414, startPoint y: 172, endPoint x: 437, endPoint y: 159, distance: 26.7
click at [437, 159] on div "gpt-4o-mini" at bounding box center [455, 159] width 133 height 37
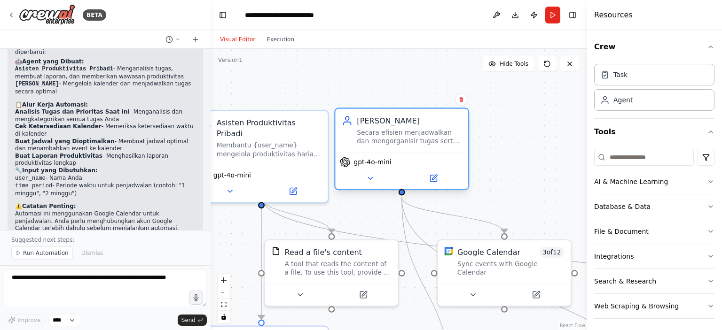
drag, startPoint x: 451, startPoint y: 156, endPoint x: 401, endPoint y: 168, distance: 51.8
click at [401, 168] on div "gpt-4o-mini" at bounding box center [401, 170] width 133 height 37
click at [486, 181] on div ".deletable-edge-delete-btn { width: 20px; height: 20px; border: 0px solid #ffff…" at bounding box center [399, 190] width 376 height 282
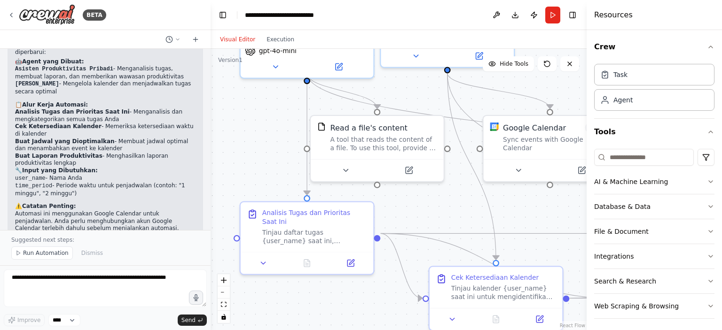
drag, startPoint x: 375, startPoint y: 206, endPoint x: 421, endPoint y: 93, distance: 122.1
click at [421, 93] on div ".deletable-edge-delete-btn { width: 20px; height: 20px; border: 0px solid #ffff…" at bounding box center [399, 190] width 376 height 282
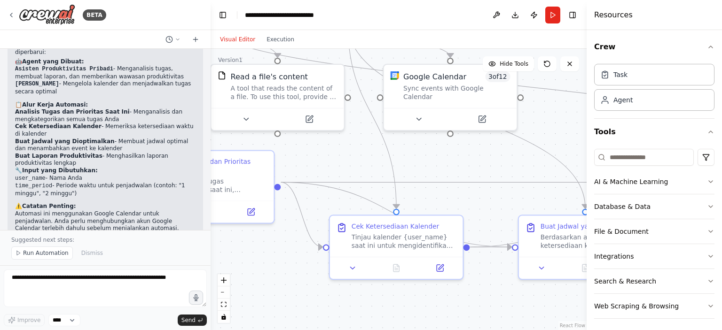
drag, startPoint x: 430, startPoint y: 210, endPoint x: 330, endPoint y: 159, distance: 112.1
click at [330, 159] on div ".deletable-edge-delete-btn { width: 20px; height: 20px; border: 0px solid #ffff…" at bounding box center [399, 190] width 376 height 282
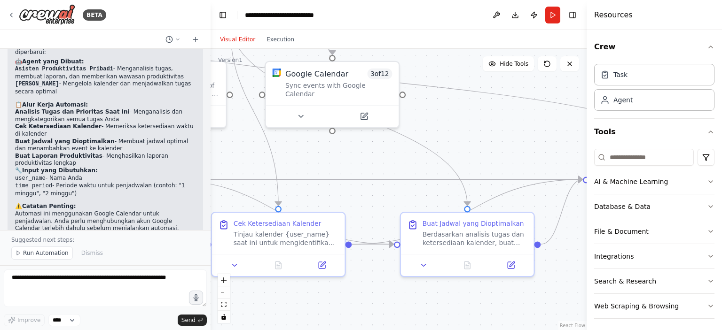
drag, startPoint x: 481, startPoint y: 158, endPoint x: 294, endPoint y: 156, distance: 187.1
click at [295, 156] on div ".deletable-edge-delete-btn { width: 20px; height: 20px; border: 0px solid #ffff…" at bounding box center [399, 190] width 376 height 282
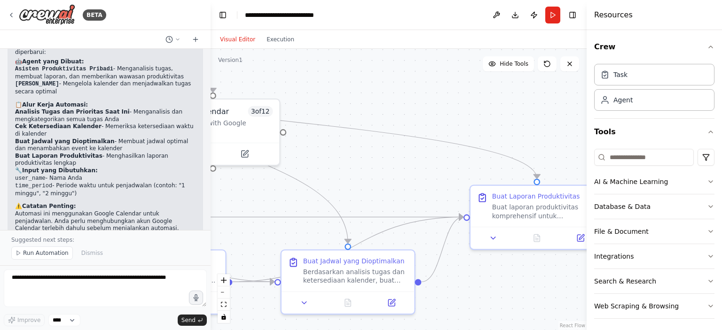
drag, startPoint x: 464, startPoint y: 135, endPoint x: 440, endPoint y: 176, distance: 47.8
click at [439, 176] on div ".deletable-edge-delete-btn { width: 20px; height: 20px; border: 0px solid #ffff…" at bounding box center [399, 190] width 376 height 282
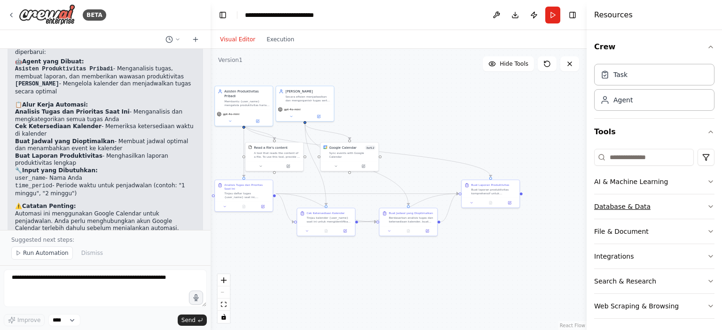
click at [707, 204] on icon "button" at bounding box center [711, 207] width 8 height 8
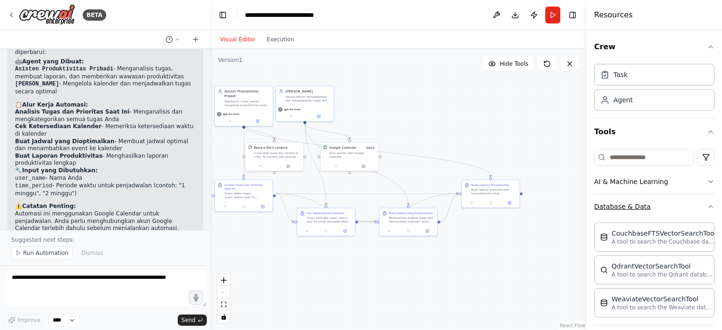
click at [707, 204] on icon "button" at bounding box center [711, 207] width 8 height 8
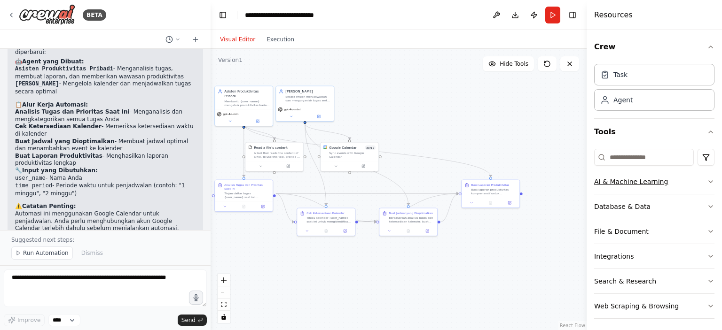
click at [694, 182] on button "AI & Machine Learning" at bounding box center [654, 182] width 120 height 24
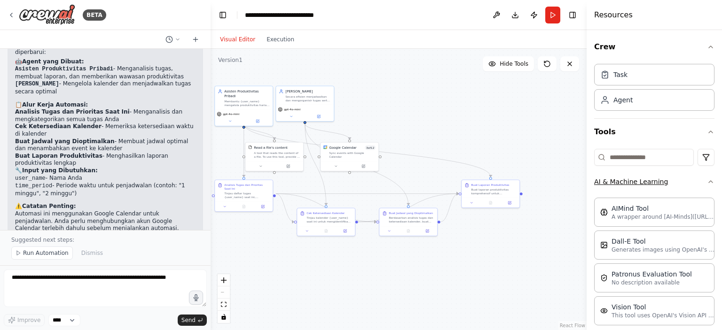
click at [694, 182] on button "AI & Machine Learning" at bounding box center [654, 182] width 120 height 24
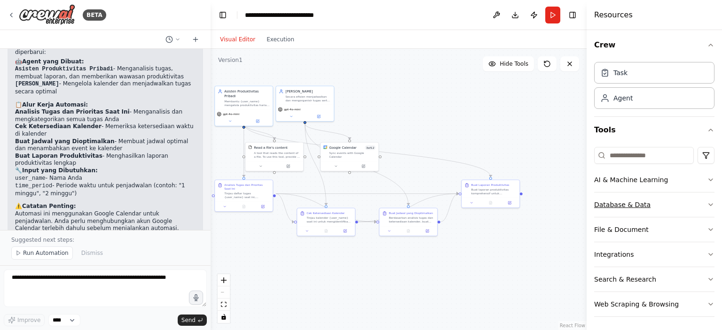
scroll to position [2, 0]
click at [694, 252] on button "Integrations" at bounding box center [654, 254] width 120 height 24
click at [707, 251] on icon "button" at bounding box center [711, 255] width 8 height 8
click at [621, 79] on div "Task" at bounding box center [654, 72] width 120 height 22
click at [626, 69] on div "Task" at bounding box center [654, 72] width 120 height 22
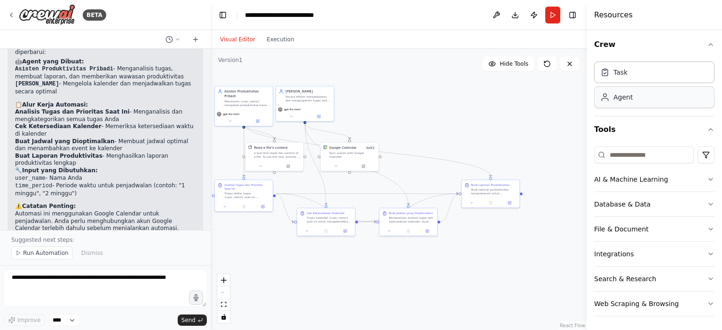
click at [623, 95] on div "Agent" at bounding box center [622, 97] width 19 height 9
click at [37, 254] on span "Run Automation" at bounding box center [46, 254] width 46 height 8
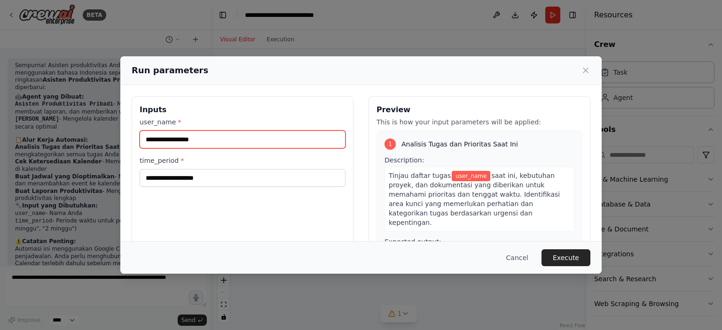
click at [316, 134] on input "user_name *" at bounding box center [243, 140] width 206 height 18
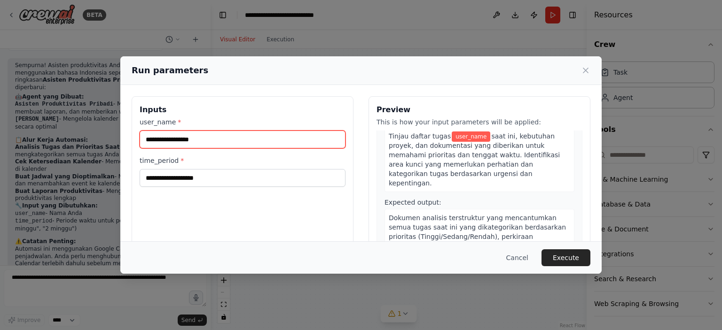
scroll to position [0, 0]
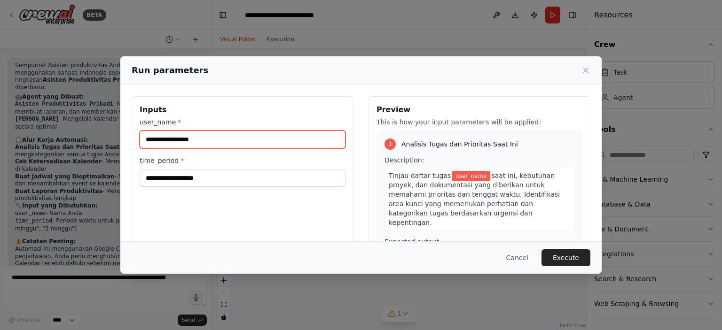
click at [294, 134] on input "user_name *" at bounding box center [243, 140] width 206 height 18
type input "*"
type input "****"
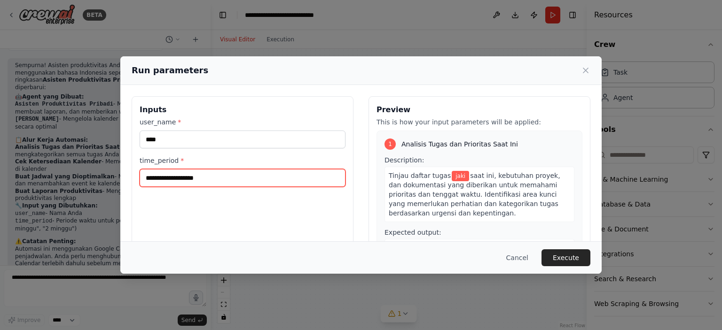
click at [236, 174] on input "time_period *" at bounding box center [243, 178] width 206 height 18
type input "**********"
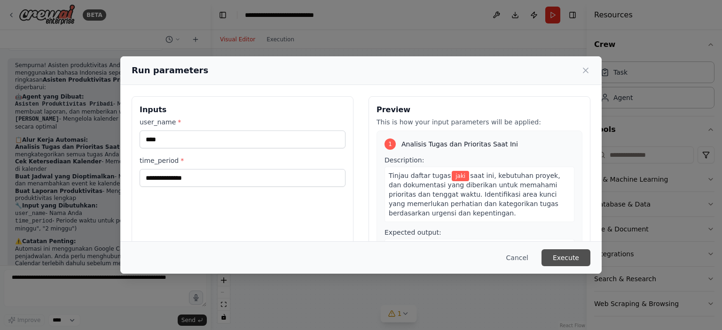
click at [572, 255] on button "Execute" at bounding box center [566, 258] width 49 height 17
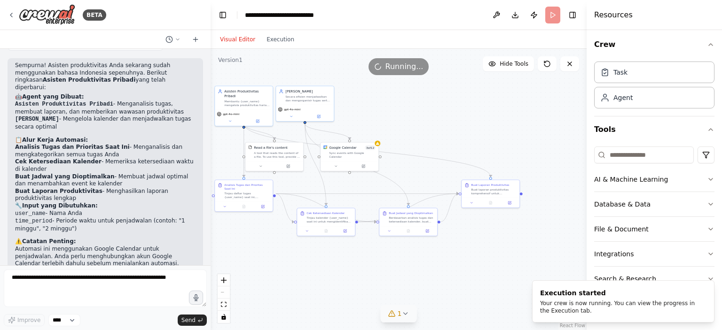
click at [397, 314] on div "1" at bounding box center [395, 313] width 14 height 9
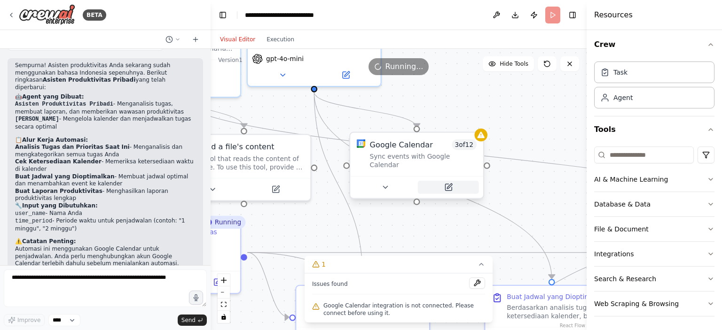
click at [442, 181] on button at bounding box center [448, 187] width 61 height 13
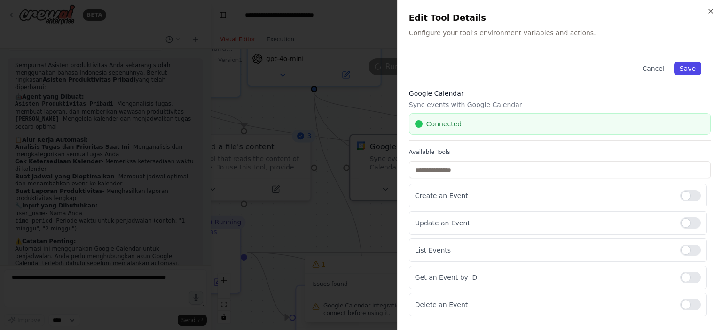
click at [683, 73] on button "Save" at bounding box center [687, 68] width 27 height 13
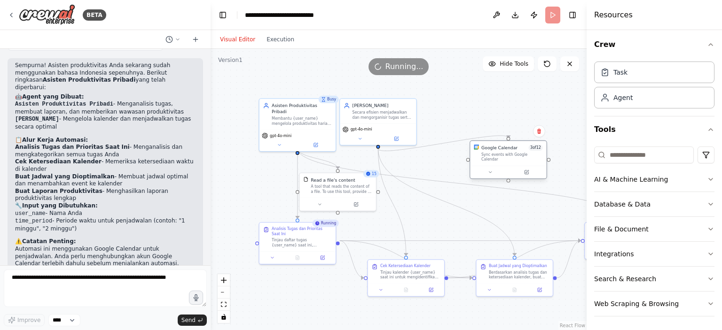
drag, startPoint x: 449, startPoint y: 173, endPoint x: 516, endPoint y: 148, distance: 71.1
click at [516, 148] on div "Google Calendar 3 of 12" at bounding box center [512, 148] width 62 height 6
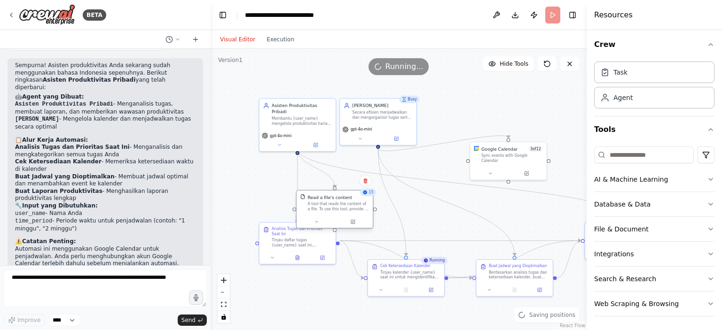
drag, startPoint x: 325, startPoint y: 180, endPoint x: 324, endPoint y: 197, distance: 17.9
click at [324, 197] on div "Read a file's content" at bounding box center [330, 198] width 44 height 6
drag, startPoint x: 331, startPoint y: 197, endPoint x: 342, endPoint y: 192, distance: 12.6
click at [342, 192] on div "Read a file's content" at bounding box center [336, 191] width 44 height 6
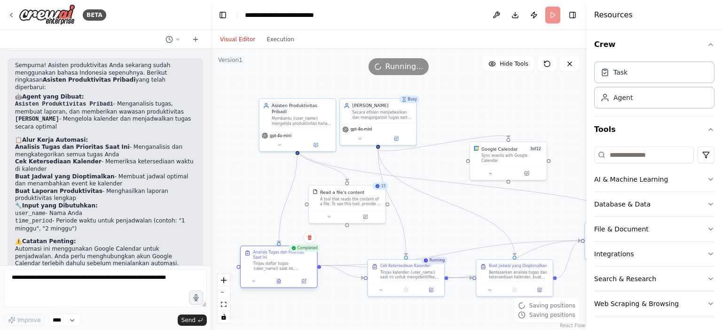
drag, startPoint x: 292, startPoint y: 227, endPoint x: 273, endPoint y: 251, distance: 30.8
click at [273, 251] on div "Analisis Tugas dan Prioritas Saat Ini" at bounding box center [283, 255] width 60 height 10
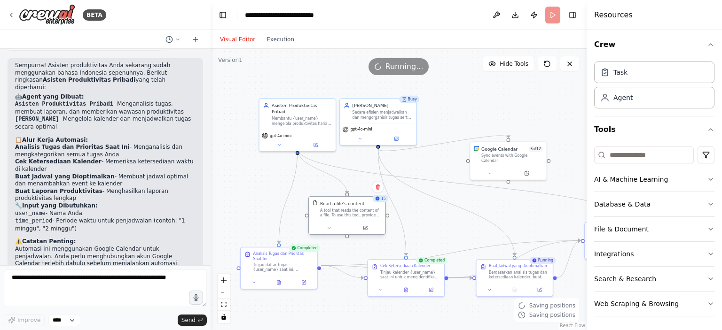
drag, startPoint x: 346, startPoint y: 197, endPoint x: 334, endPoint y: 203, distance: 12.8
click at [334, 203] on div "Read a file's content" at bounding box center [342, 204] width 44 height 6
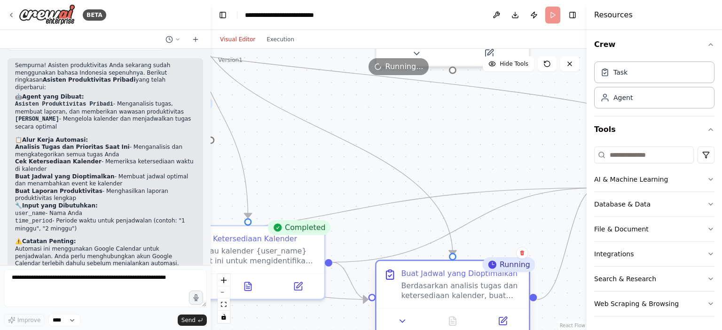
drag, startPoint x: 456, startPoint y: 240, endPoint x: 449, endPoint y: 283, distance: 43.0
click at [449, 283] on div "Buat Jadwal yang Dioptimalkan Berdasarkan analisis tugas dan ketersediaan kalen…" at bounding box center [461, 285] width 120 height 32
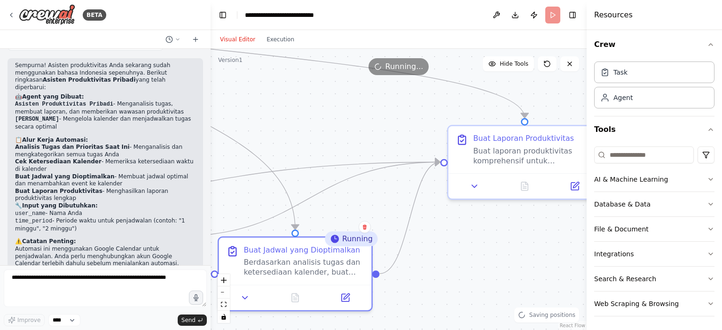
drag, startPoint x: 520, startPoint y: 167, endPoint x: 351, endPoint y: 142, distance: 171.4
click at [351, 142] on div ".deletable-edge-delete-btn { width: 20px; height: 20px; border: 0px solid #ffff…" at bounding box center [399, 190] width 376 height 282
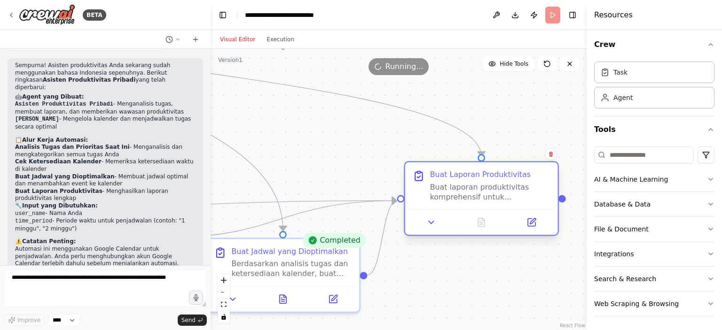
drag, startPoint x: 463, startPoint y: 142, endPoint x: 425, endPoint y: 176, distance: 50.9
click at [425, 176] on div "Buat Laporan Produktivitas Buat laporan produktivitas komprehensif untuk {user_…" at bounding box center [482, 186] width 138 height 32
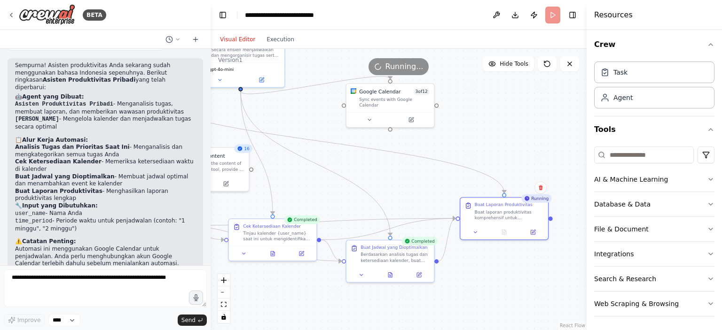
drag, startPoint x: 314, startPoint y: 176, endPoint x: 399, endPoint y: 194, distance: 86.5
click at [399, 194] on div ".deletable-edge-delete-btn { width: 20px; height: 20px; border: 0px solid #ffff…" at bounding box center [399, 190] width 376 height 282
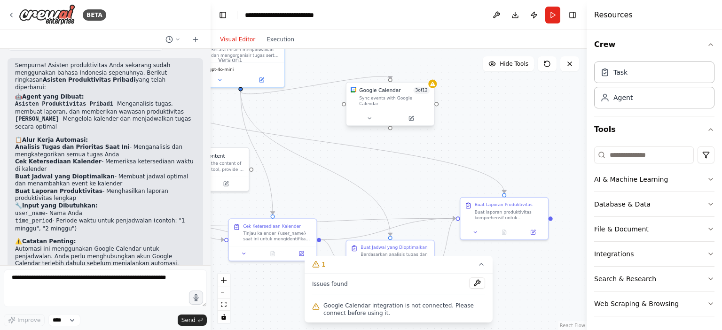
click at [410, 99] on div "Sync events with Google Calendar" at bounding box center [394, 100] width 71 height 11
click at [416, 115] on button at bounding box center [411, 118] width 40 height 8
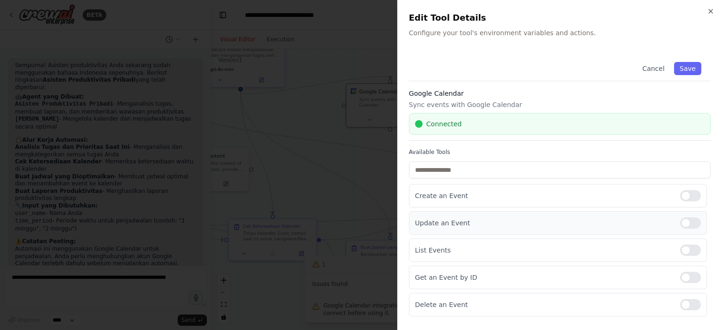
click at [688, 225] on div at bounding box center [690, 223] width 21 height 11
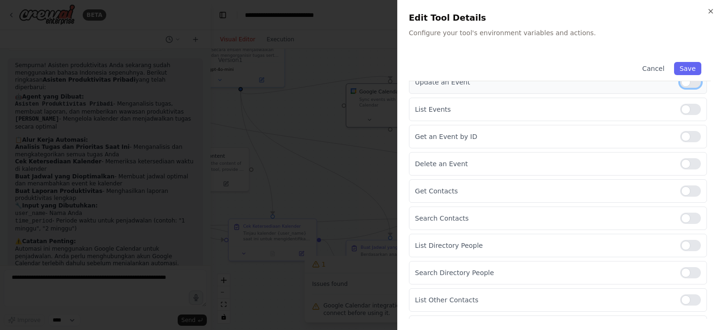
scroll to position [186, 0]
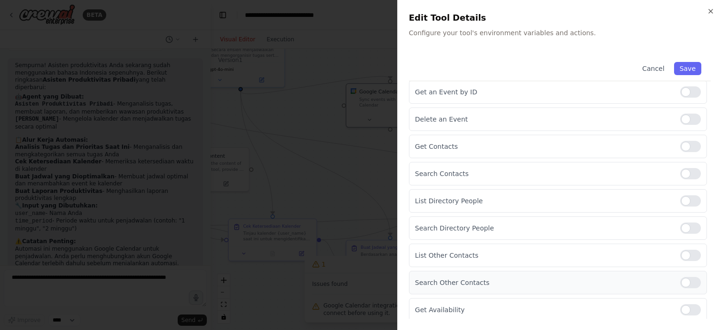
click at [681, 281] on div at bounding box center [690, 282] width 21 height 11
click at [686, 251] on div at bounding box center [690, 255] width 21 height 11
click at [689, 224] on div at bounding box center [690, 228] width 21 height 11
click at [684, 200] on div at bounding box center [690, 201] width 21 height 11
click at [683, 176] on div at bounding box center [690, 173] width 21 height 11
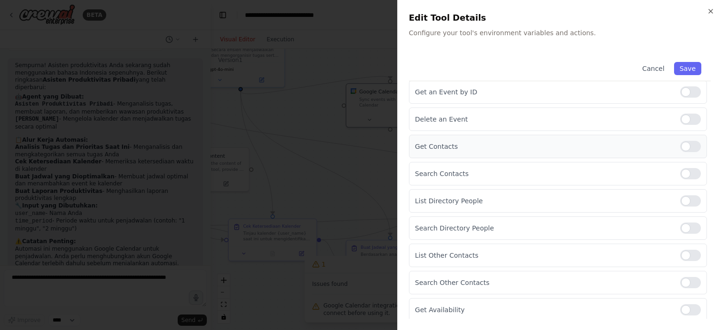
click at [685, 148] on div at bounding box center [690, 146] width 21 height 11
click at [685, 133] on div "Create an Event Update an Event List Events Get an Event by ID Delete an Event …" at bounding box center [560, 160] width 302 height 323
click at [685, 102] on div "Get an Event by ID" at bounding box center [558, 92] width 298 height 24
click at [685, 95] on div at bounding box center [690, 91] width 21 height 11
click at [685, 114] on div at bounding box center [690, 119] width 21 height 11
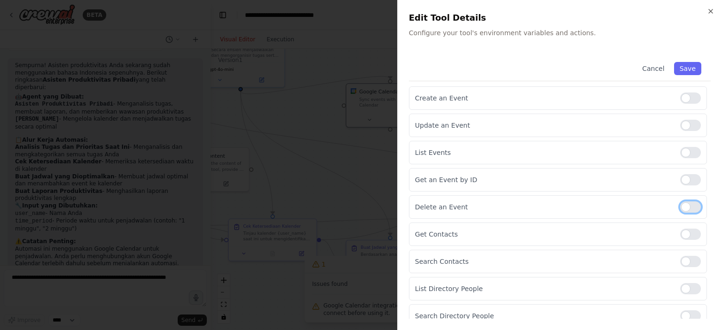
scroll to position [92, 0]
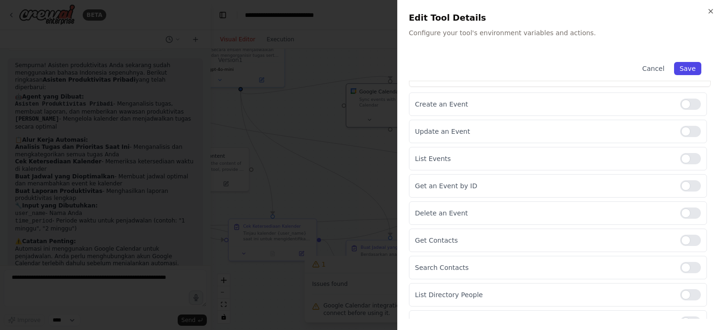
click at [684, 70] on button "Save" at bounding box center [687, 68] width 27 height 13
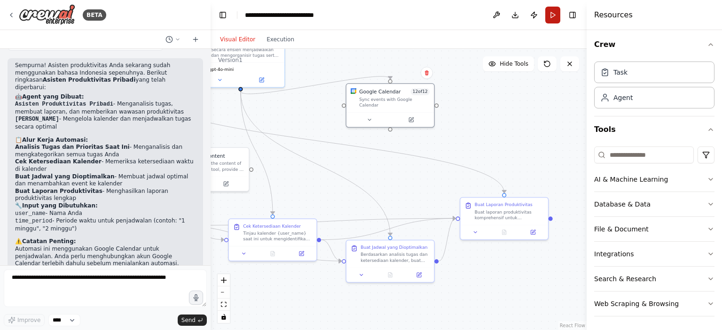
click at [554, 15] on button "Run" at bounding box center [552, 15] width 15 height 17
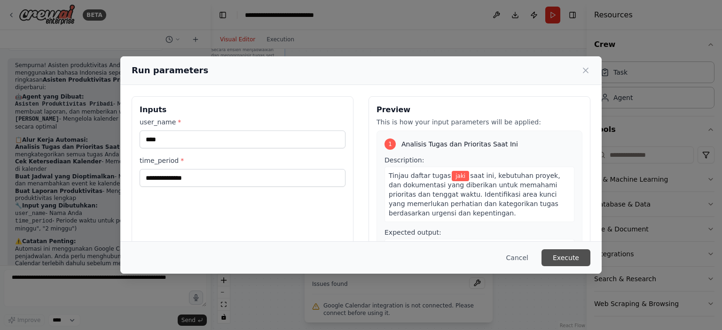
click at [582, 263] on button "Execute" at bounding box center [566, 258] width 49 height 17
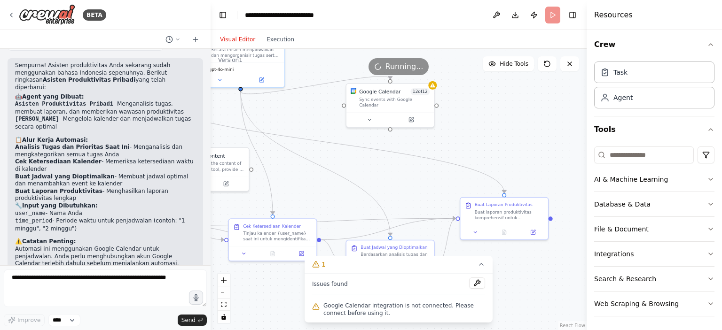
click at [362, 298] on div "Issues found Google Calendar integration is not connected. Please connect befor…" at bounding box center [399, 298] width 188 height 49
click at [364, 309] on span "Google Calendar integration is not connected. Please connect before using it." at bounding box center [404, 309] width 162 height 15
click at [489, 284] on div "Issues found Google Calendar integration is not connected. Please connect befor…" at bounding box center [399, 298] width 188 height 49
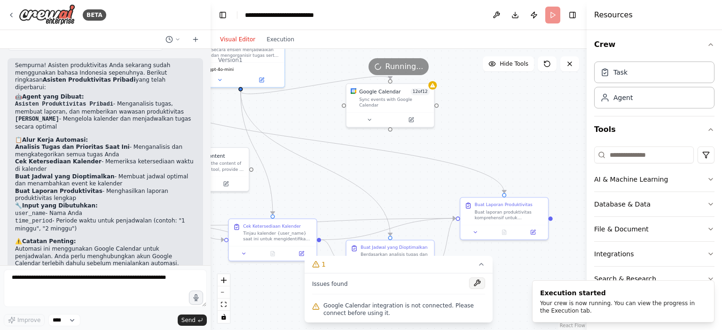
click at [481, 284] on button at bounding box center [477, 283] width 16 height 11
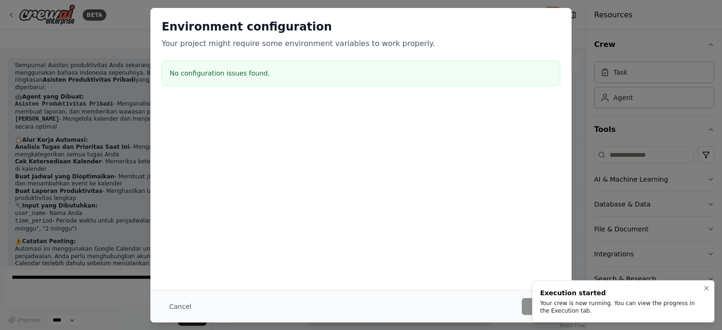
click at [681, 298] on div "Execution started" at bounding box center [621, 293] width 163 height 9
click at [705, 292] on icon "Notifications (F8)" at bounding box center [707, 289] width 8 height 8
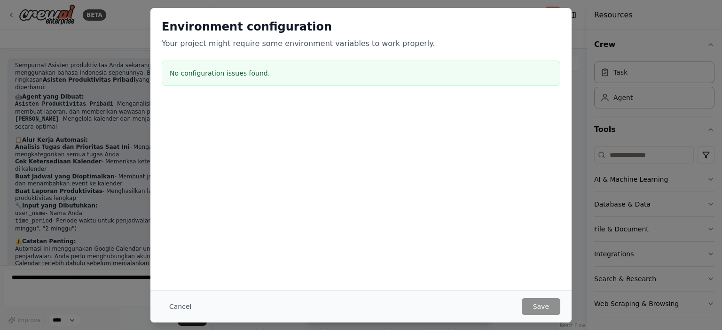
click at [188, 315] on div "Cancel Save" at bounding box center [360, 307] width 421 height 32
click at [186, 310] on button "Cancel" at bounding box center [180, 306] width 37 height 17
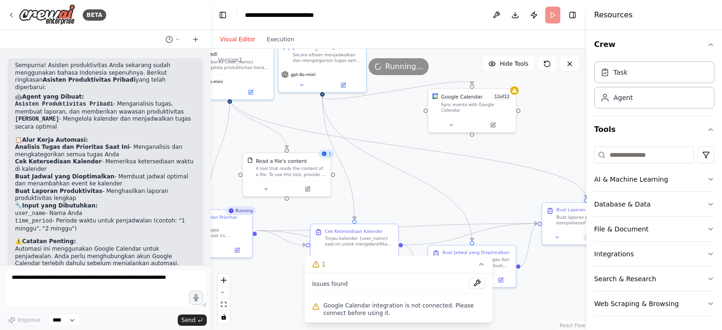
drag, startPoint x: 456, startPoint y: 135, endPoint x: 538, endPoint y: 140, distance: 82.0
click at [538, 140] on div ".deletable-edge-delete-btn { width: 20px; height: 20px; border: 0px solid #ffff…" at bounding box center [399, 190] width 376 height 282
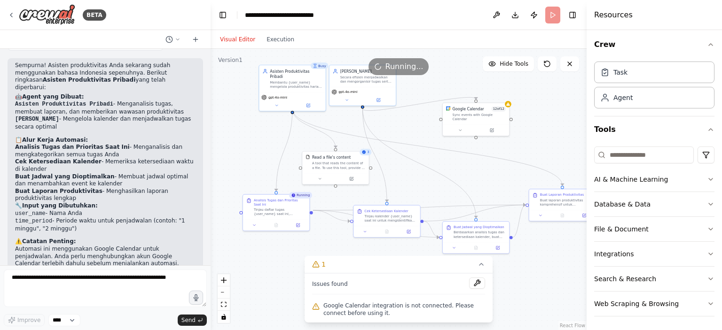
click at [391, 309] on span "Google Calendar integration is not connected. Please connect before using it." at bounding box center [404, 309] width 162 height 15
click at [340, 305] on span "Google Calendar integration is not connected. Please connect before using it." at bounding box center [404, 309] width 162 height 15
click at [506, 103] on icon at bounding box center [508, 103] width 4 height 4
click at [511, 105] on div ".deletable-edge-delete-btn { width: 20px; height: 20px; border: 0px solid #ffff…" at bounding box center [399, 190] width 376 height 282
click at [536, 113] on div ".deletable-edge-delete-btn { width: 20px; height: 20px; border: 0px solid #ffff…" at bounding box center [399, 190] width 376 height 282
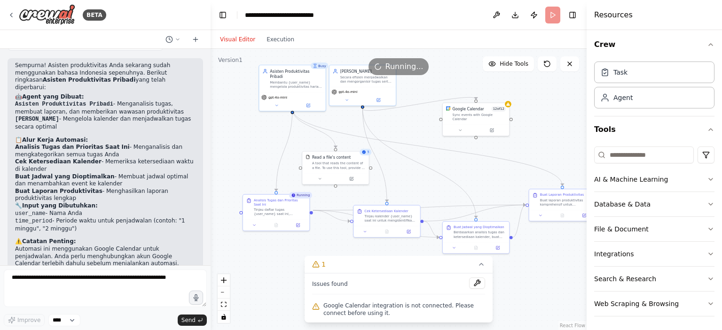
click at [471, 275] on div "Issues found Google Calendar integration is not connected. Please connect befor…" at bounding box center [399, 298] width 188 height 49
click at [479, 285] on button at bounding box center [477, 283] width 16 height 11
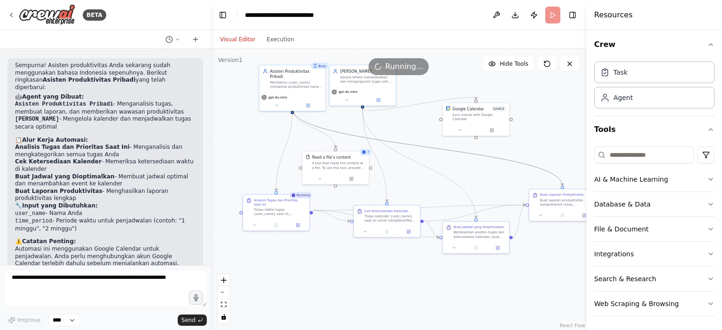
click at [504, 157] on icon "Edge from d00d4fa8-8085-4827-bcb8-7998904138c3 to 74cd8812-c4fa-41b6-9afa-5fd85…" at bounding box center [427, 147] width 270 height 77
click at [531, 137] on div ".deletable-edge-delete-btn { width: 20px; height: 20px; border: 0px solid #ffff…" at bounding box center [399, 190] width 376 height 282
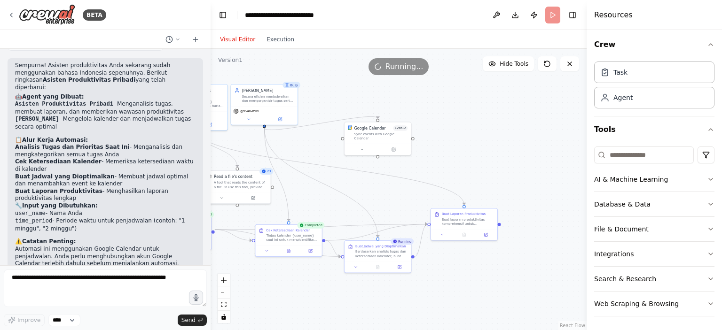
drag, startPoint x: 536, startPoint y: 140, endPoint x: 438, endPoint y: 159, distance: 100.1
click at [438, 159] on div ".deletable-edge-delete-btn { width: 20px; height: 20px; border: 0px solid #ffff…" at bounding box center [399, 190] width 376 height 282
click at [556, 15] on button "Run" at bounding box center [552, 15] width 15 height 17
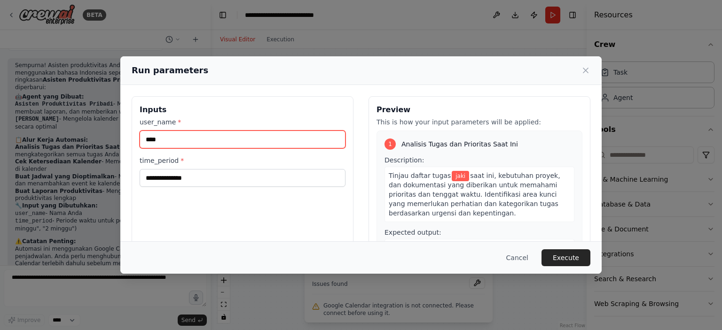
click at [228, 132] on input "****" at bounding box center [243, 140] width 206 height 18
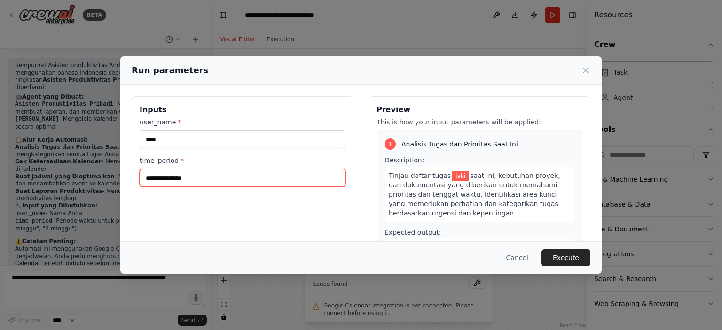
click at [152, 179] on input "**********" at bounding box center [243, 178] width 206 height 18
type input "**********"
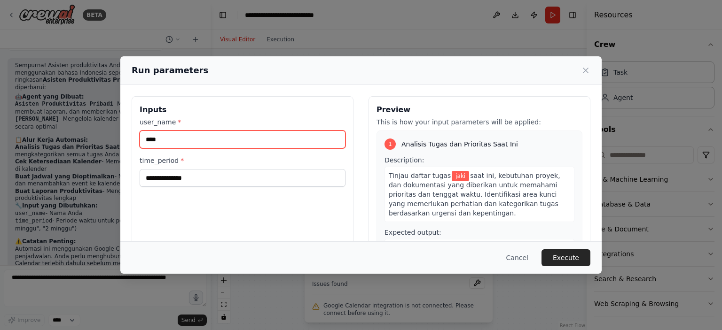
drag, startPoint x: 143, startPoint y: 141, endPoint x: 53, endPoint y: 153, distance: 91.0
click at [53, 153] on div "**********" at bounding box center [361, 165] width 722 height 330
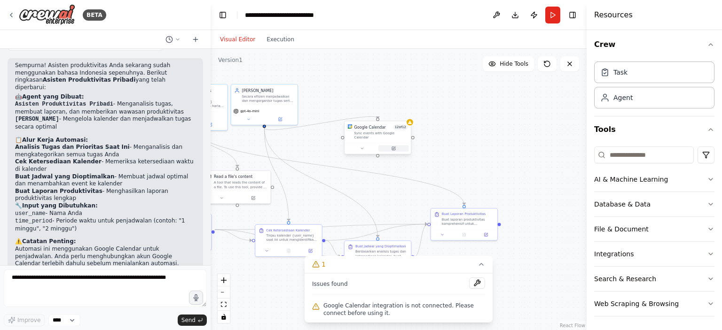
click at [399, 145] on button at bounding box center [393, 148] width 31 height 7
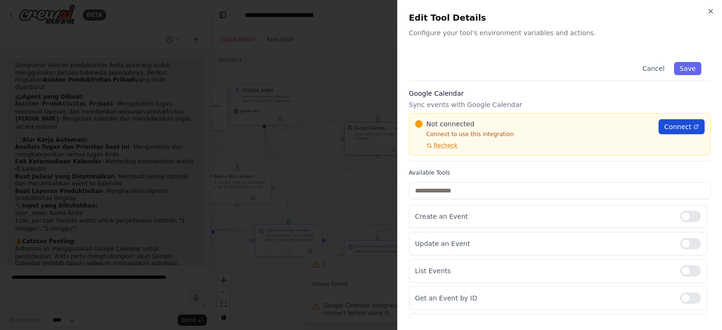
click at [682, 126] on span "Connect" at bounding box center [677, 126] width 27 height 9
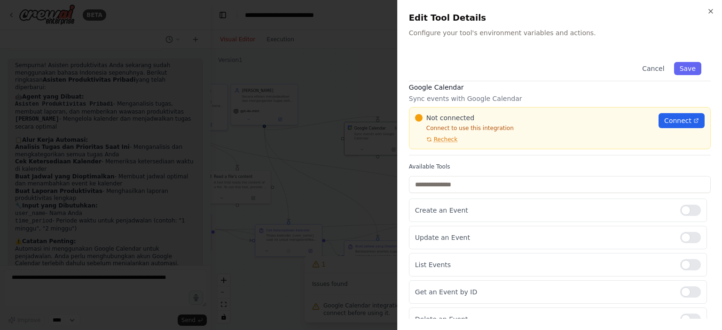
scroll to position [0, 0]
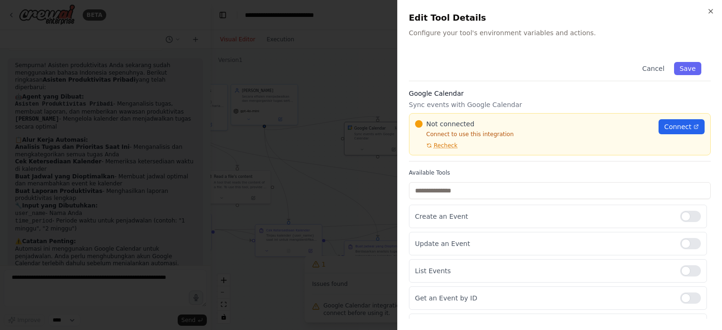
click at [278, 124] on div at bounding box center [361, 165] width 722 height 330
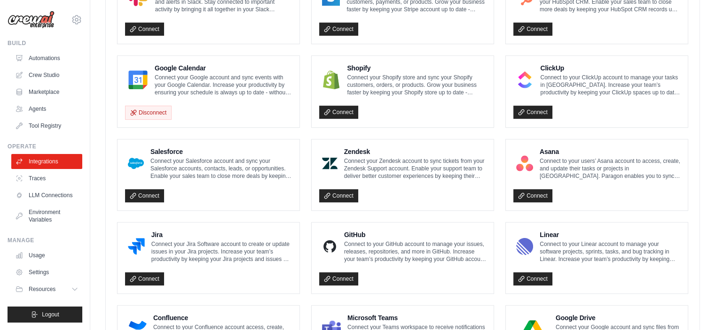
scroll to position [376, 0]
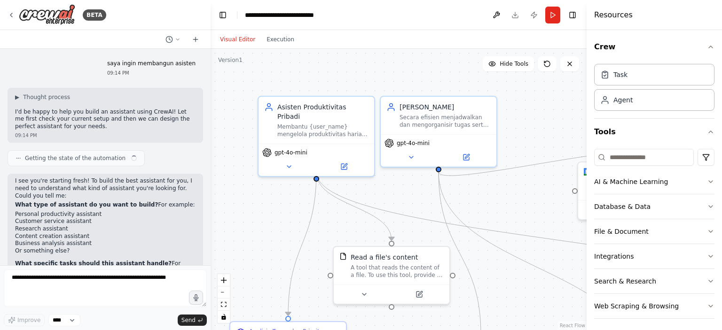
scroll to position [1617, 0]
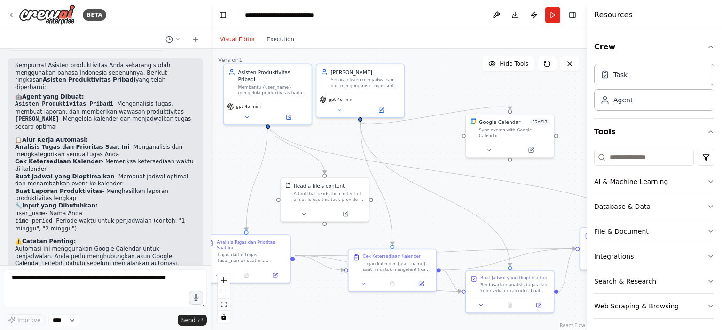
drag, startPoint x: 551, startPoint y: 259, endPoint x: 454, endPoint y: 221, distance: 104.3
click at [454, 221] on div ".deletable-edge-delete-btn { width: 20px; height: 20px; border: 0px solid #ffff…" at bounding box center [399, 190] width 376 height 282
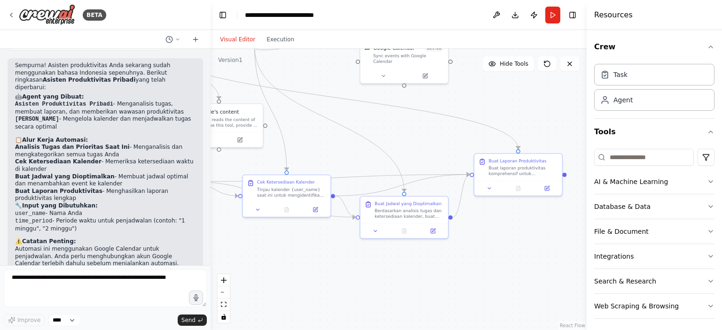
drag, startPoint x: 427, startPoint y: 210, endPoint x: 321, endPoint y: 135, distance: 129.2
click at [321, 135] on div ".deletable-edge-delete-btn { width: 20px; height: 20px; border: 0px solid #ffff…" at bounding box center [399, 190] width 376 height 282
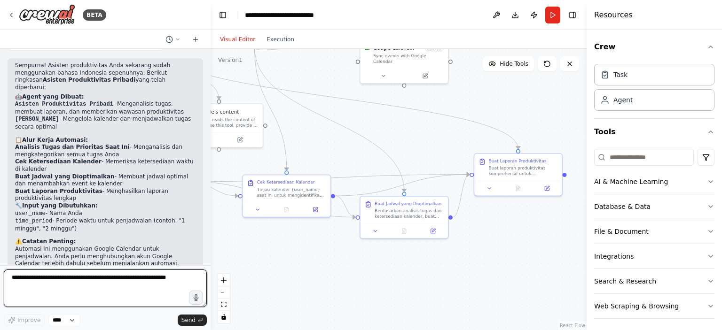
click at [81, 287] on textarea at bounding box center [105, 289] width 203 height 38
type textarea "**********"
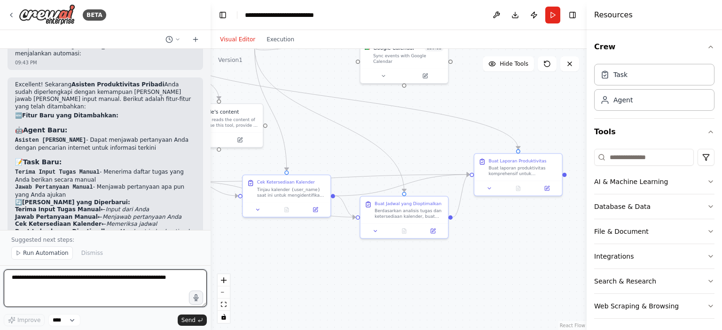
scroll to position [2875, 0]
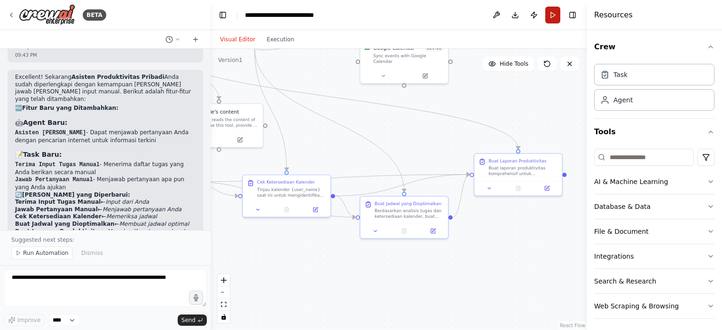
click at [549, 15] on button "Run" at bounding box center [552, 15] width 15 height 17
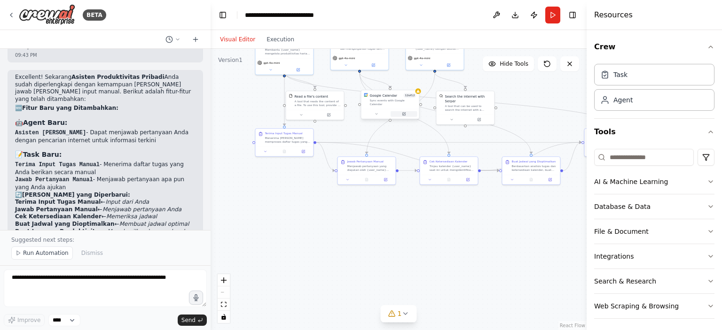
click at [399, 111] on button at bounding box center [404, 114] width 27 height 6
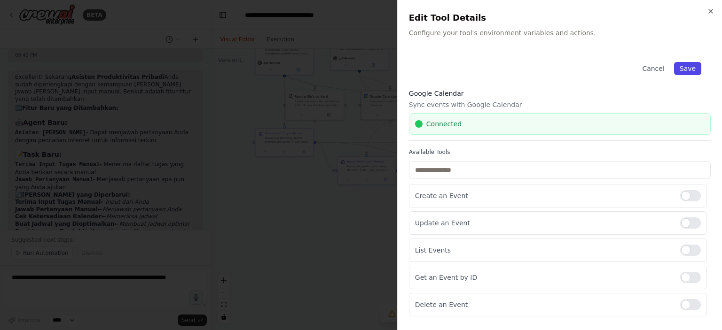
click at [677, 71] on button "Save" at bounding box center [687, 68] width 27 height 13
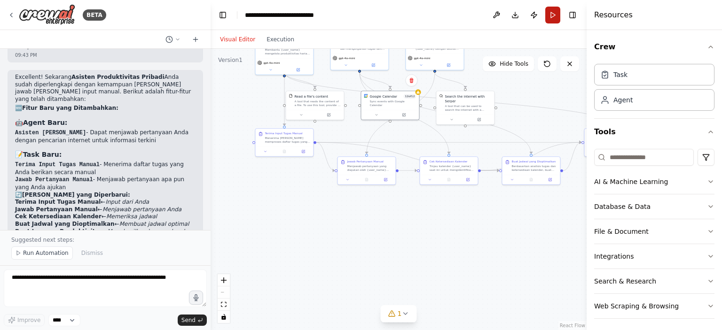
click at [555, 18] on button "Run" at bounding box center [552, 15] width 15 height 17
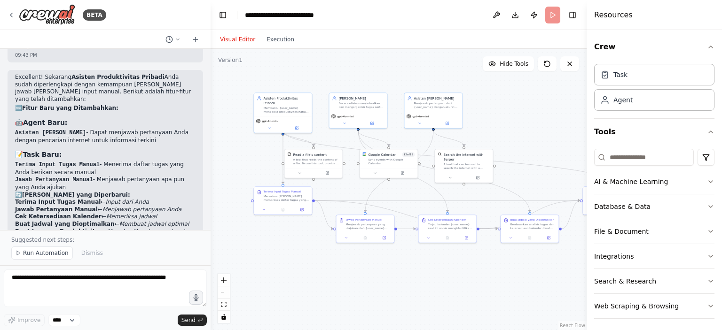
drag, startPoint x: 529, startPoint y: 92, endPoint x: 527, endPoint y: 150, distance: 58.3
click at [527, 150] on div ".deletable-edge-delete-btn { width: 20px; height: 20px; border: 0px solid #ffff…" at bounding box center [399, 190] width 376 height 282
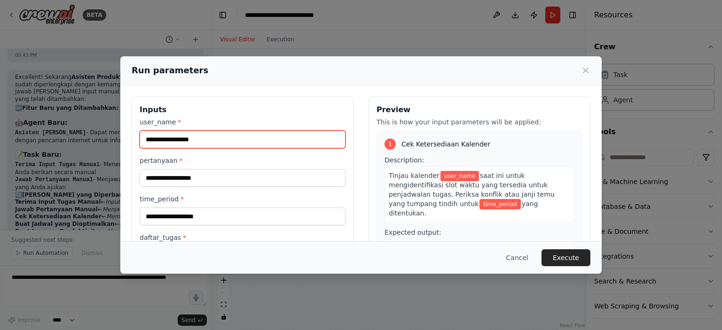
click at [298, 141] on input "user_name *" at bounding box center [243, 140] width 206 height 18
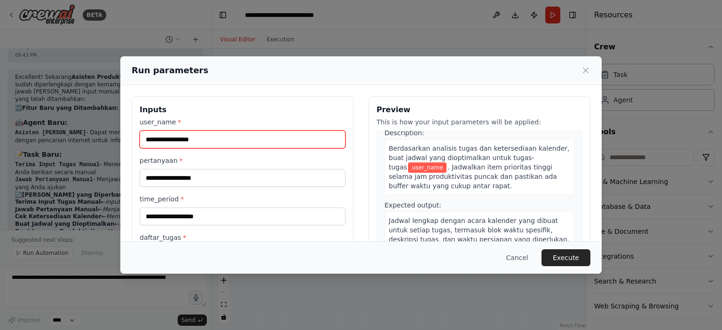
scroll to position [0, 0]
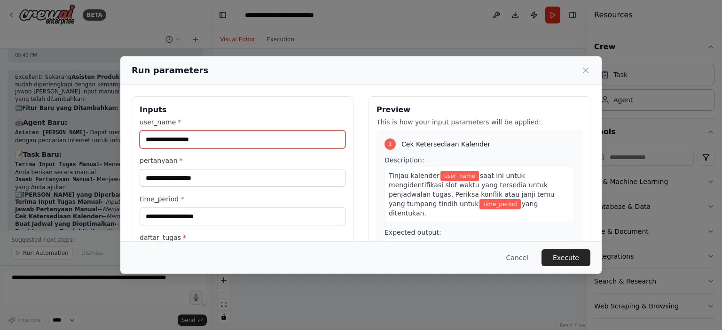
click at [164, 131] on input "user_name *" at bounding box center [243, 140] width 206 height 18
click at [165, 133] on input "user_name *" at bounding box center [243, 140] width 206 height 18
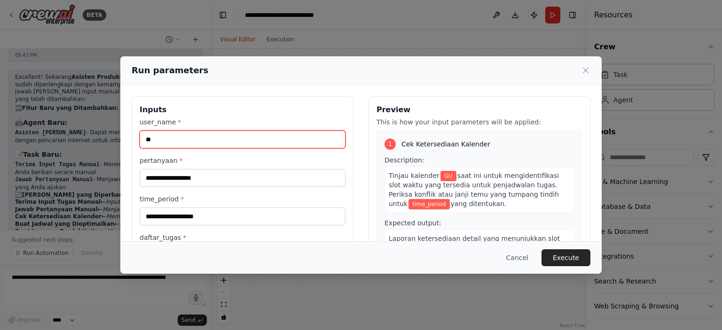
type input "*"
type input "****"
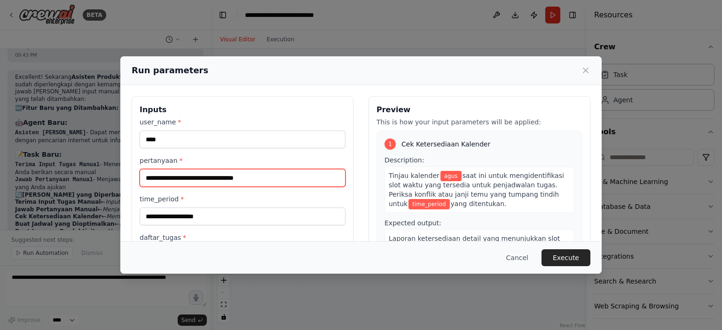
type input "**********"
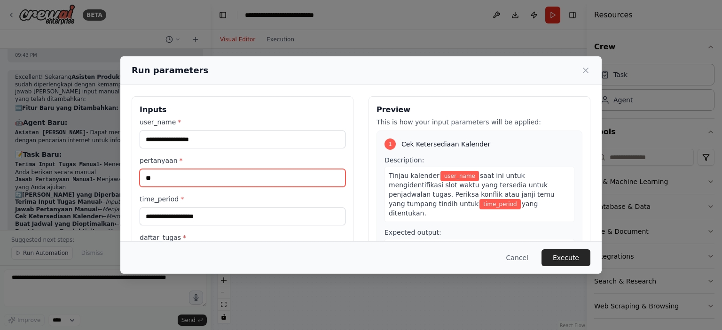
type input "*"
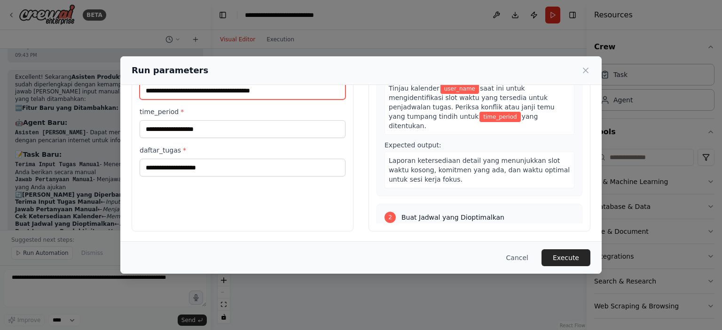
type input "**********"
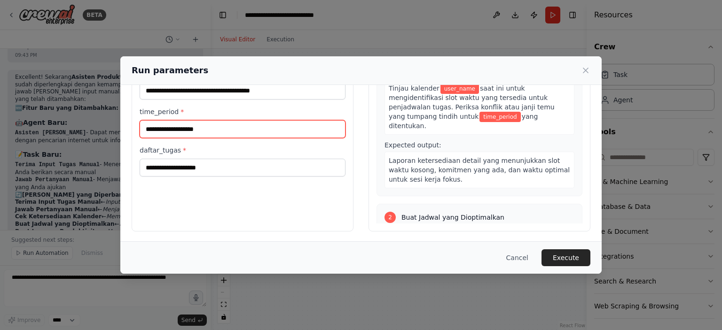
click at [234, 130] on input "time_period *" at bounding box center [243, 129] width 206 height 18
type input "**********"
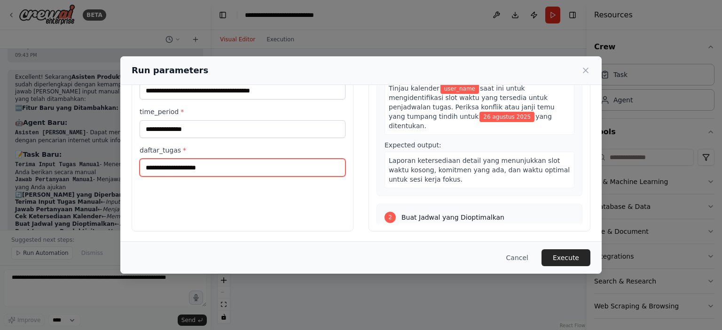
click at [208, 167] on input "daftar_tugas *" at bounding box center [243, 168] width 206 height 18
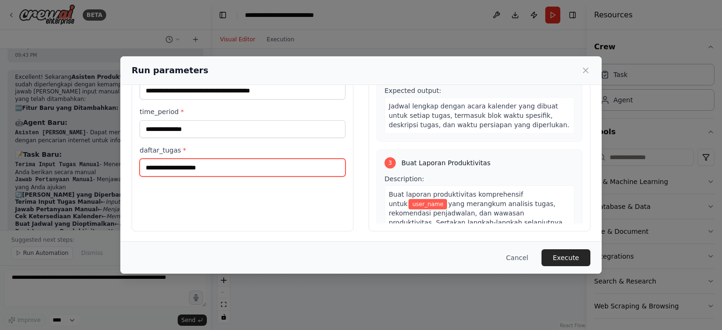
scroll to position [282, 0]
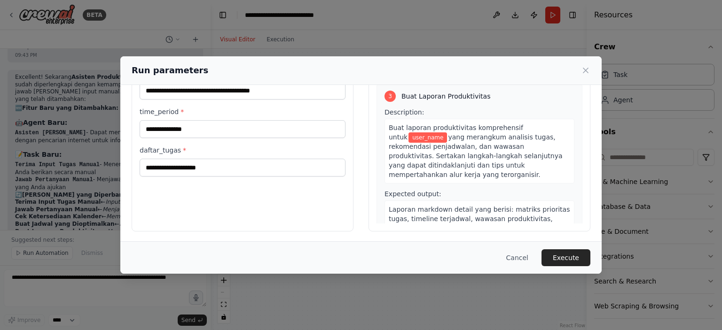
click at [553, 247] on div "Cancel Execute" at bounding box center [360, 258] width 481 height 32
click at [560, 254] on button "Execute" at bounding box center [566, 258] width 49 height 17
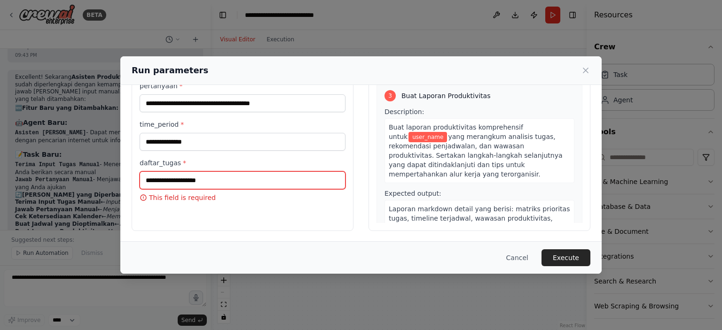
click at [259, 188] on input "daftar_tugas *" at bounding box center [243, 181] width 206 height 18
type input "*****"
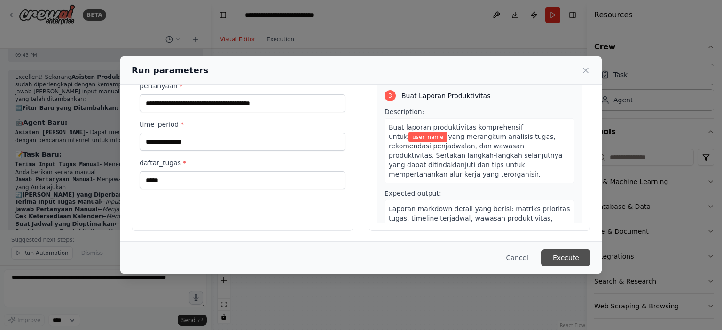
click at [578, 255] on button "Execute" at bounding box center [566, 258] width 49 height 17
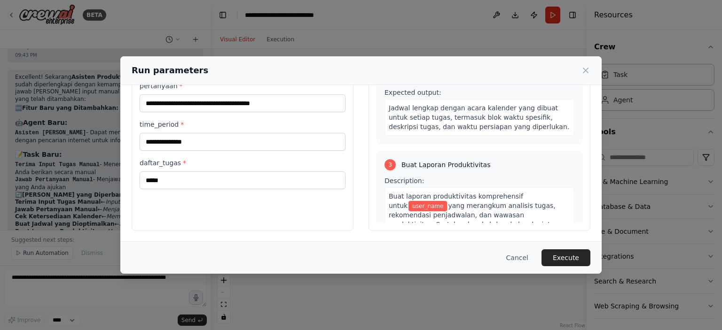
scroll to position [172, 0]
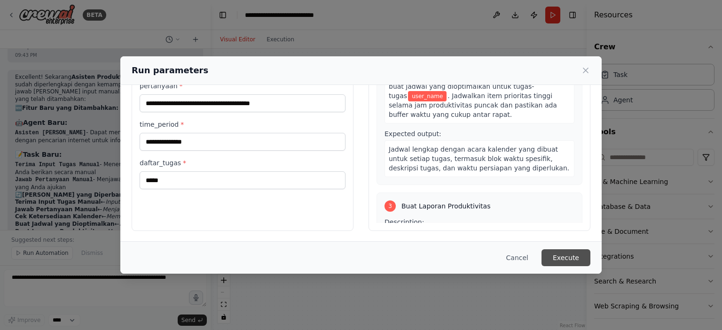
click at [570, 260] on button "Execute" at bounding box center [566, 258] width 49 height 17
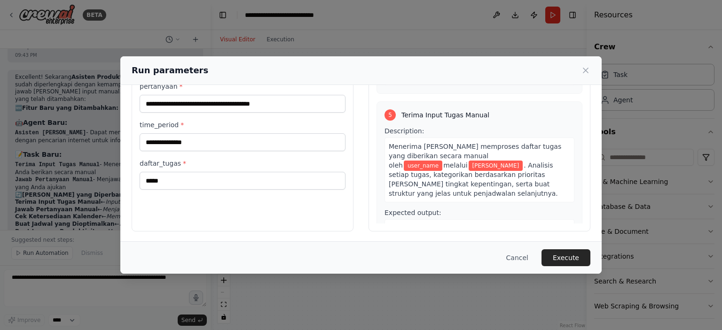
scroll to position [444, 0]
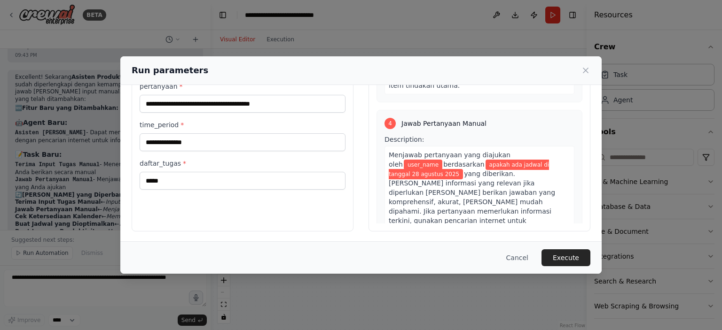
click at [579, 270] on div "Cancel Execute" at bounding box center [360, 258] width 481 height 32
click at [579, 261] on button "Execute" at bounding box center [566, 258] width 49 height 17
click at [585, 67] on icon at bounding box center [585, 70] width 9 height 9
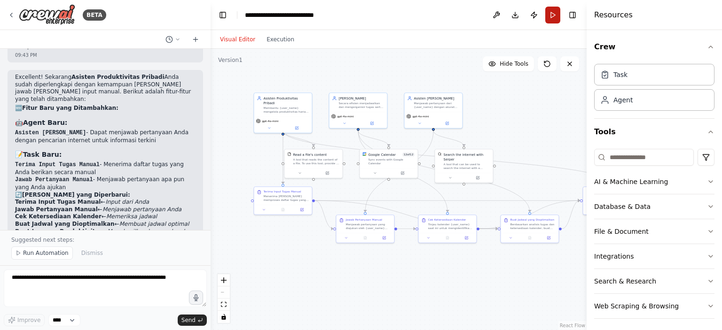
click at [554, 15] on button "Run" at bounding box center [552, 15] width 15 height 17
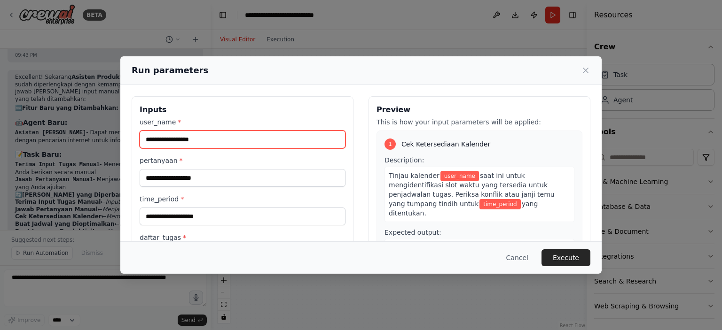
click at [221, 141] on input "user_name *" at bounding box center [243, 140] width 206 height 18
type input "****"
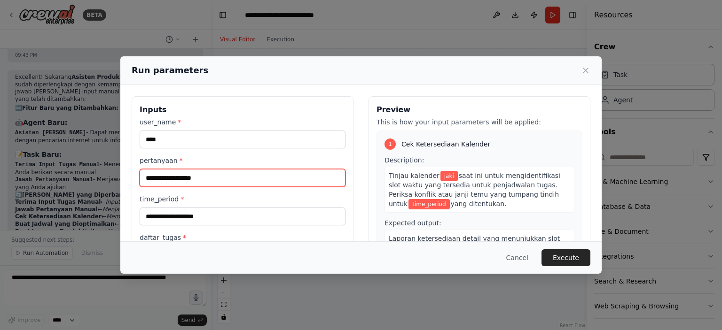
click at [181, 183] on input "pertanyaan *" at bounding box center [243, 178] width 206 height 18
type input "**********"
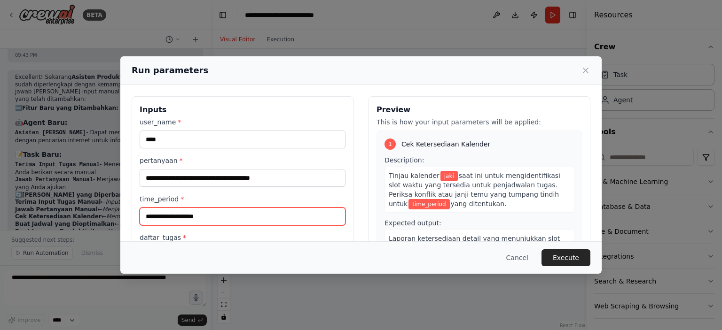
drag, startPoint x: 187, startPoint y: 206, endPoint x: 187, endPoint y: 212, distance: 6.1
click at [187, 208] on input "time_period *" at bounding box center [243, 217] width 206 height 18
type input "**********"
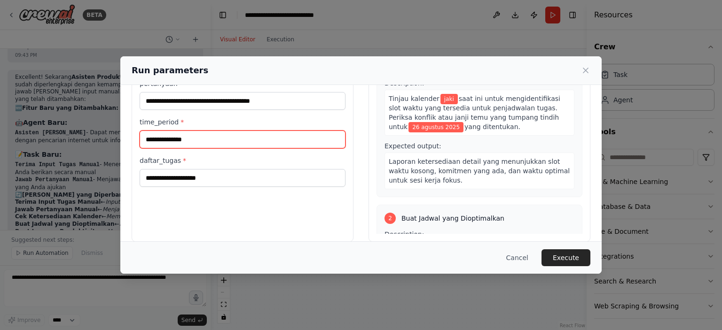
scroll to position [87, 0]
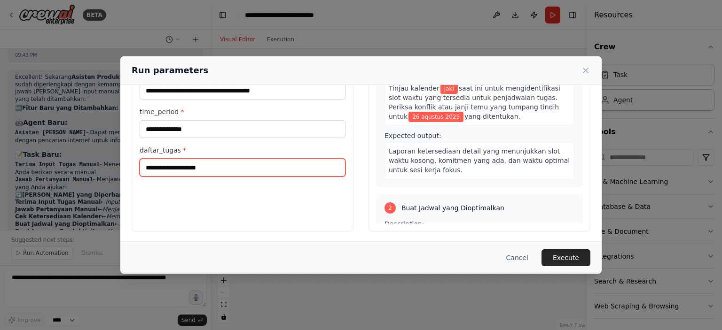
click at [206, 170] on input "daftar_tugas *" at bounding box center [243, 168] width 206 height 18
type input "*******"
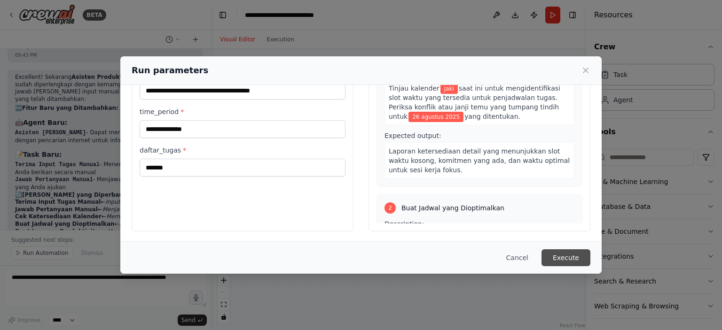
click at [577, 251] on button "Execute" at bounding box center [566, 258] width 49 height 17
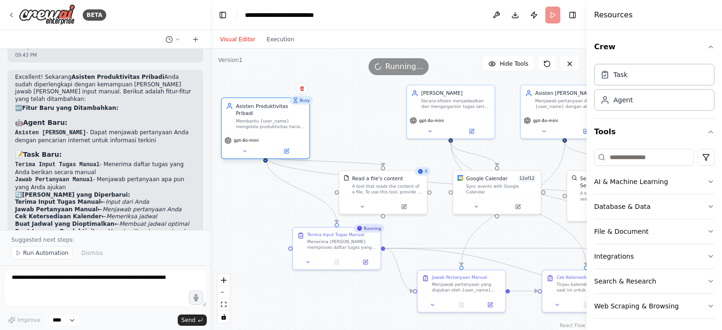
drag, startPoint x: 335, startPoint y: 86, endPoint x: 265, endPoint y: 98, distance: 71.0
click at [265, 98] on div "Asisten Produktivitas Pribadi Membantu {user_name} mengelola produktivitas hari…" at bounding box center [265, 116] width 87 height 36
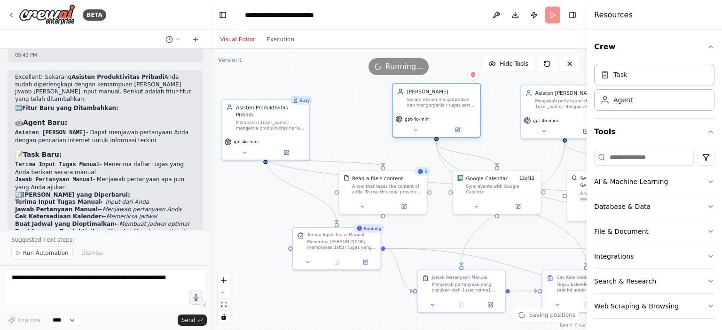
drag, startPoint x: 445, startPoint y: 94, endPoint x: 432, endPoint y: 93, distance: 13.2
click at [432, 93] on div "[PERSON_NAME]" at bounding box center [441, 91] width 69 height 7
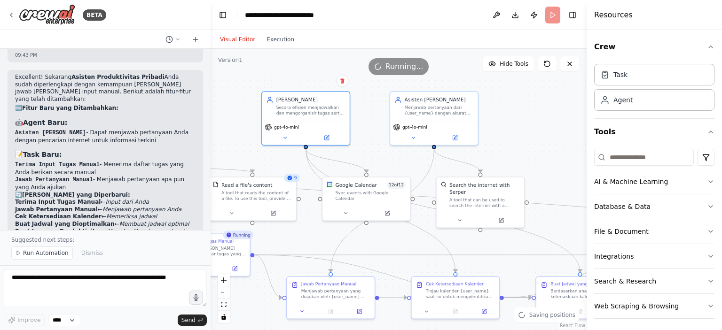
drag, startPoint x: 481, startPoint y: 141, endPoint x: 349, endPoint y: 151, distance: 132.5
click at [349, 151] on div ".deletable-edge-delete-btn { width: 20px; height: 20px; border: 0px solid #ffff…" at bounding box center [399, 190] width 376 height 282
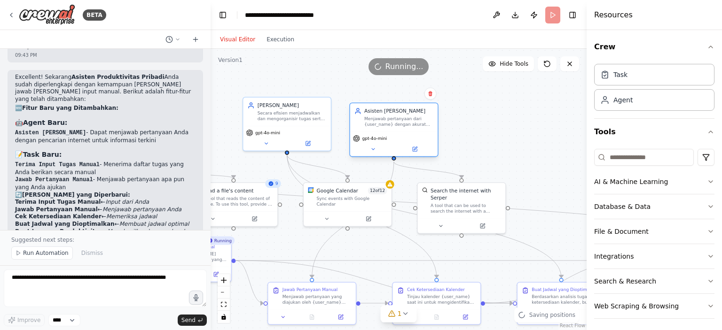
drag, startPoint x: 418, startPoint y: 103, endPoint x: 397, endPoint y: 117, distance: 25.6
click at [397, 115] on div "Asisten [PERSON_NAME]" at bounding box center [398, 111] width 69 height 7
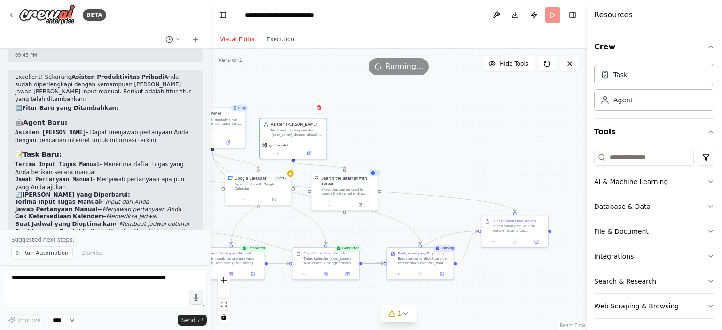
drag, startPoint x: 531, startPoint y: 127, endPoint x: 395, endPoint y: 114, distance: 136.1
click at [395, 114] on div ".deletable-edge-delete-btn { width: 20px; height: 20px; border: 0px solid #ffff…" at bounding box center [399, 190] width 376 height 282
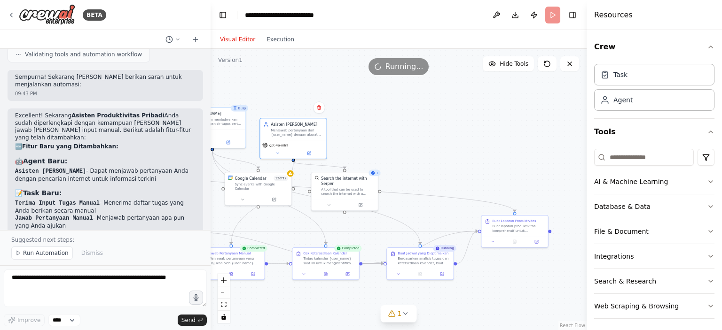
scroll to position [2875, 0]
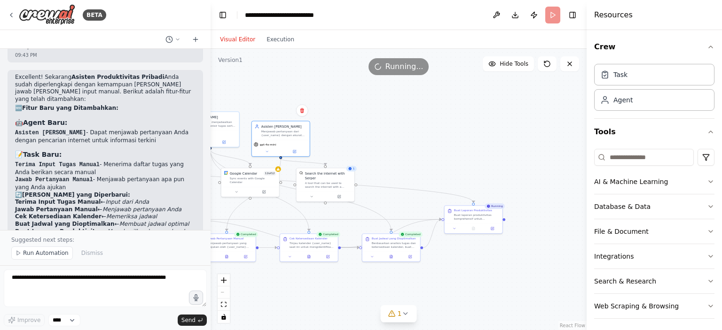
drag, startPoint x: 427, startPoint y: 137, endPoint x: 350, endPoint y: 139, distance: 76.7
click at [350, 139] on div ".deletable-edge-delete-btn { width: 20px; height: 20px; border: 0px solid #ffff…" at bounding box center [399, 190] width 376 height 282
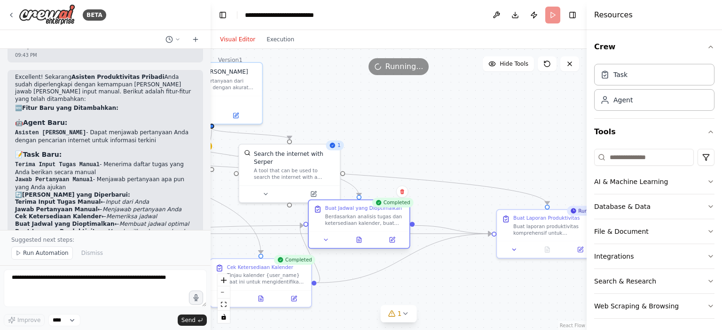
drag, startPoint x: 406, startPoint y: 260, endPoint x: 357, endPoint y: 198, distance: 79.0
click at [357, 200] on div "Buat Jadwal yang Dioptimalkan Berdasarkan analisis tugas dan ketersediaan kalen…" at bounding box center [359, 224] width 102 height 49
click at [484, 134] on div ".deletable-edge-delete-btn { width: 20px; height: 20px; border: 0px solid #ffff…" at bounding box center [399, 190] width 376 height 282
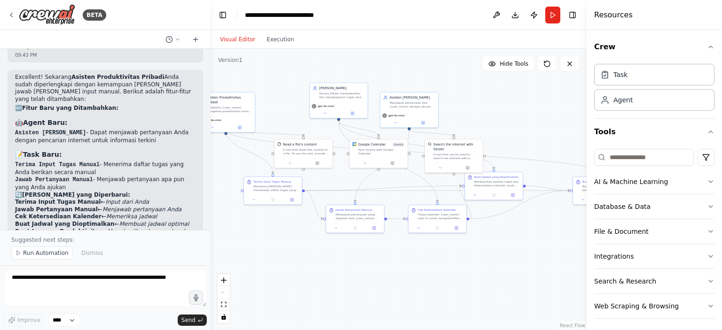
drag, startPoint x: 436, startPoint y: 120, endPoint x: 504, endPoint y: 137, distance: 70.2
click at [504, 137] on div ".deletable-edge-delete-btn { width: 20px; height: 20px; border: 0px solid #ffff…" at bounding box center [399, 190] width 376 height 282
